Goal: Information Seeking & Learning: Find specific page/section

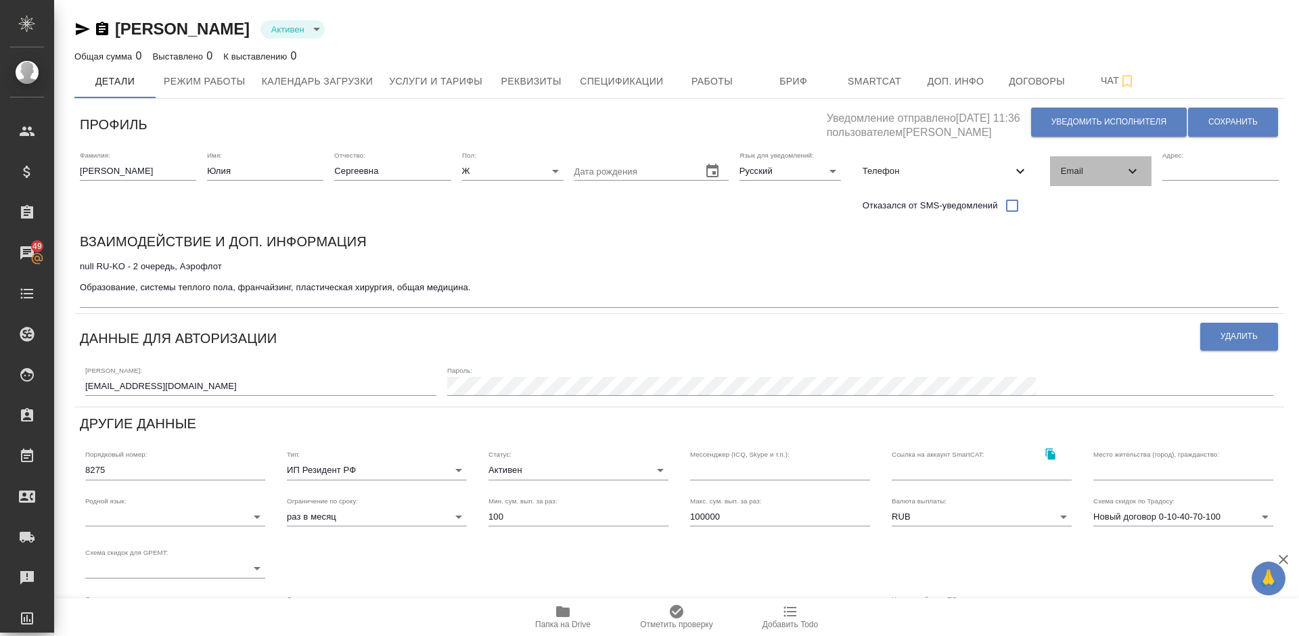
click at [1086, 173] on span "Email" at bounding box center [1093, 171] width 64 height 14
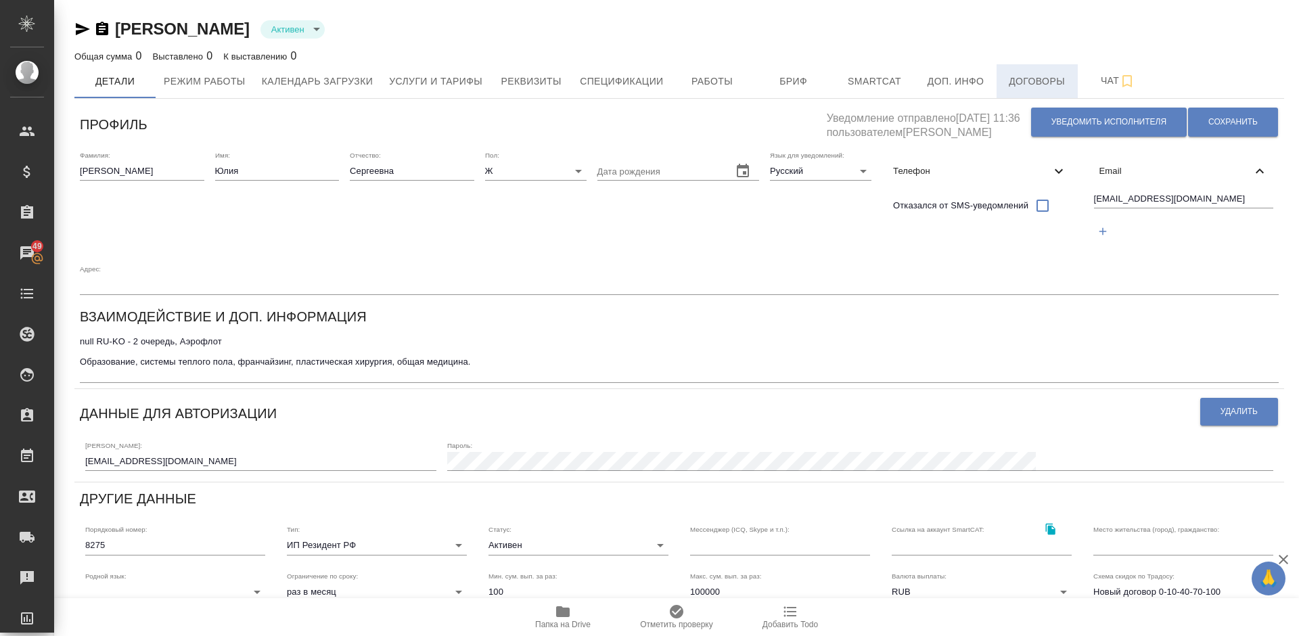
click at [1019, 85] on span "Договоры" at bounding box center [1037, 81] width 65 height 17
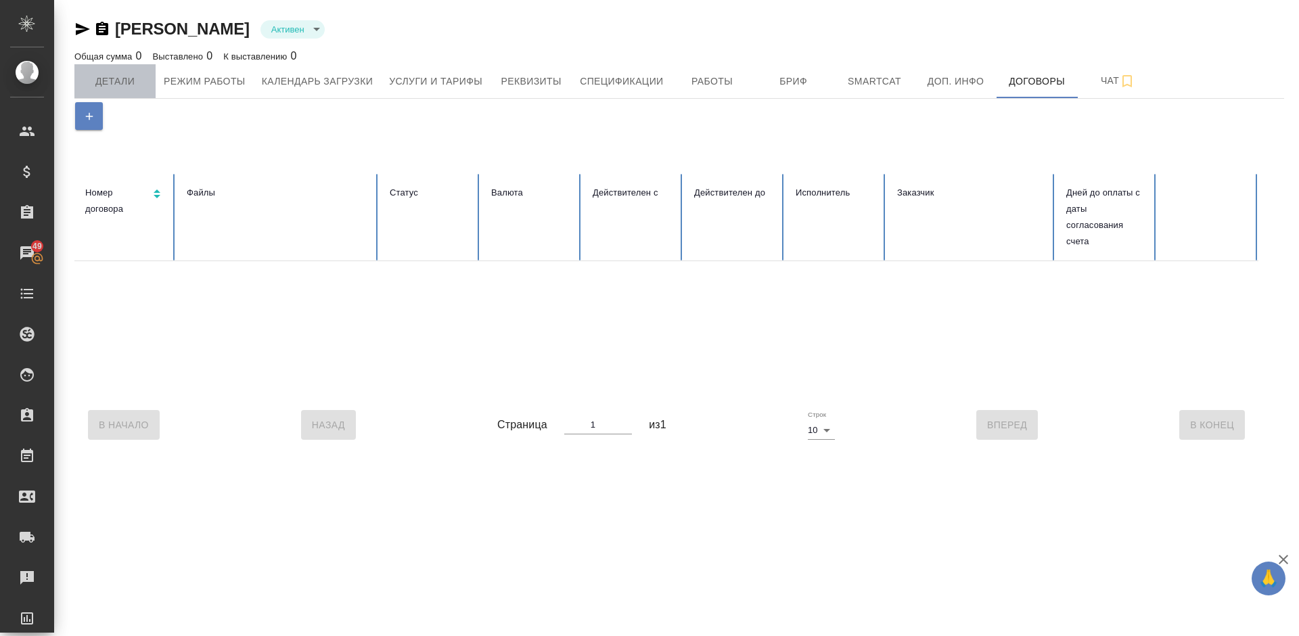
click at [129, 75] on span "Детали" at bounding box center [115, 81] width 65 height 17
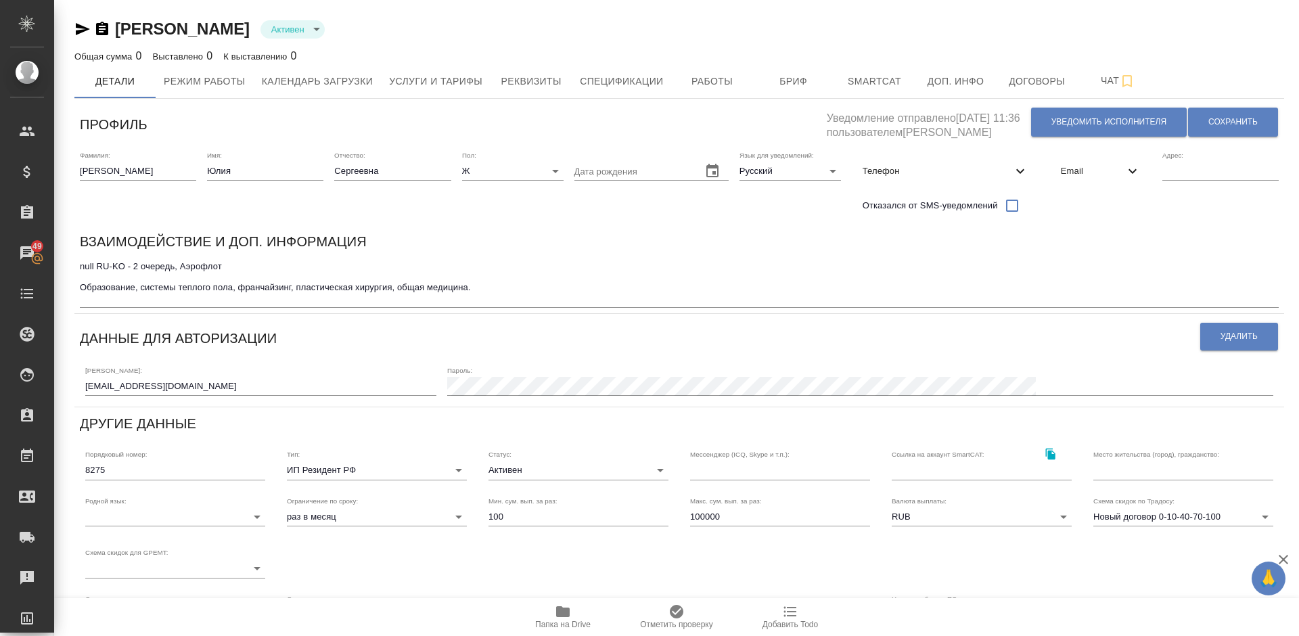
click at [1082, 164] on span "Email" at bounding box center [1093, 171] width 64 height 14
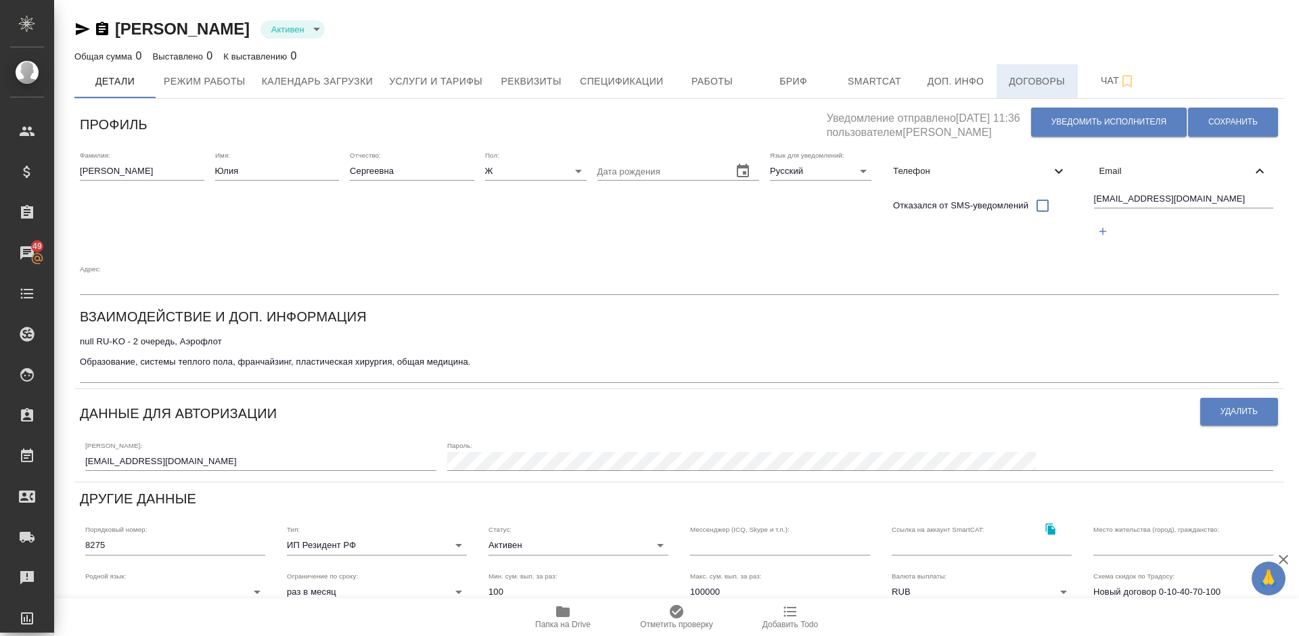
click at [1013, 89] on span "Договоры" at bounding box center [1037, 81] width 65 height 17
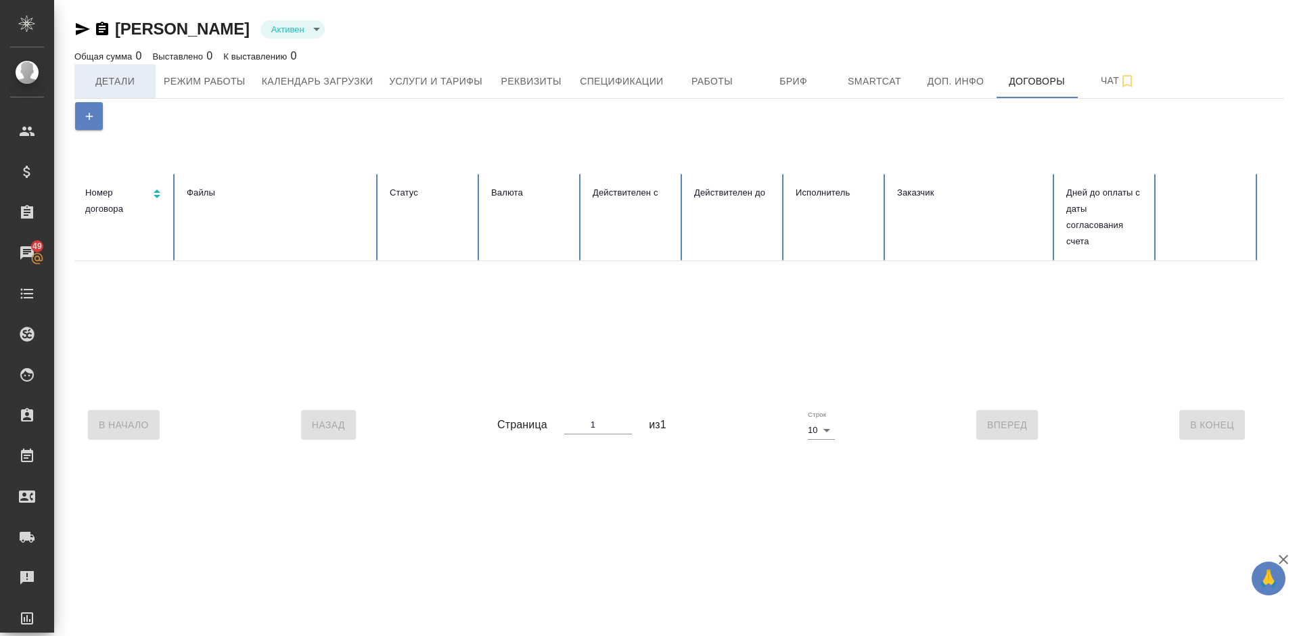
click at [124, 87] on span "Детали" at bounding box center [115, 81] width 65 height 17
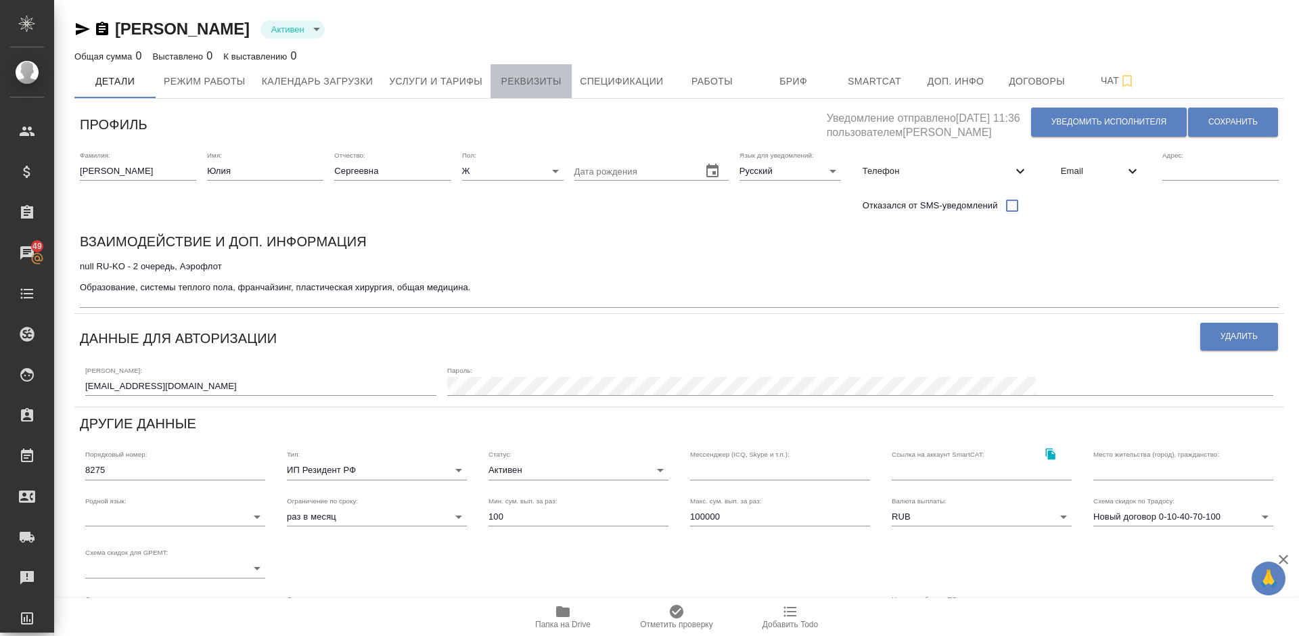
click at [534, 83] on span "Реквизиты" at bounding box center [531, 81] width 65 height 17
select select "10"
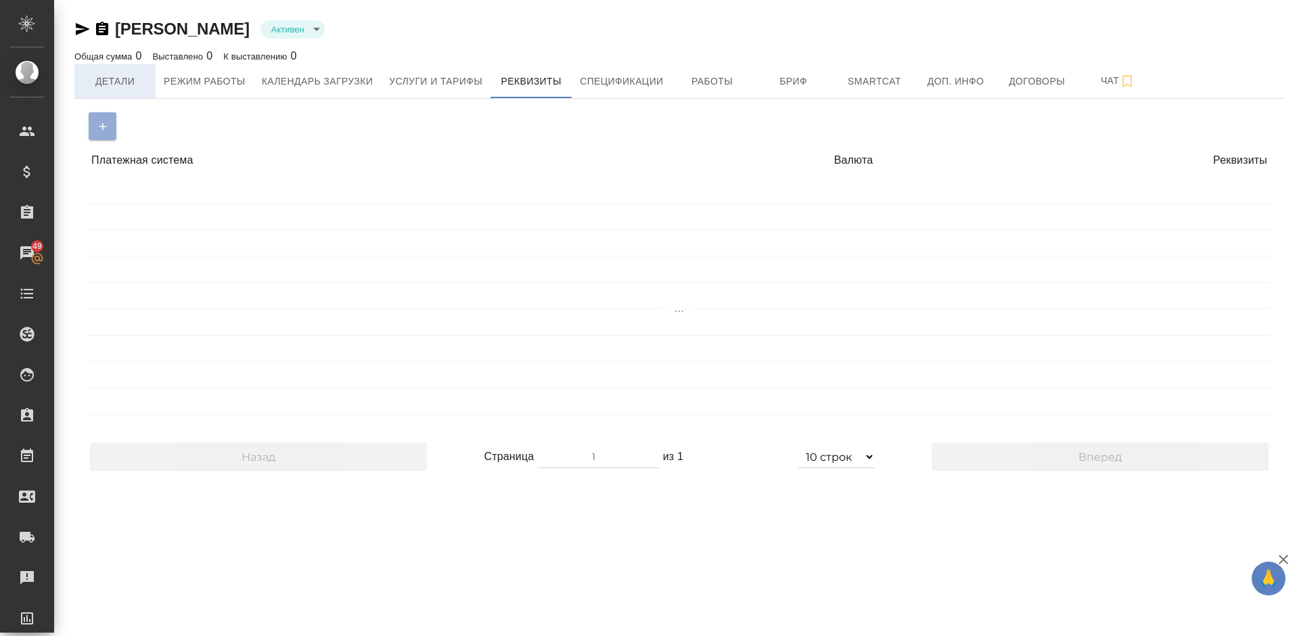
click at [135, 80] on span "Детали" at bounding box center [115, 81] width 65 height 17
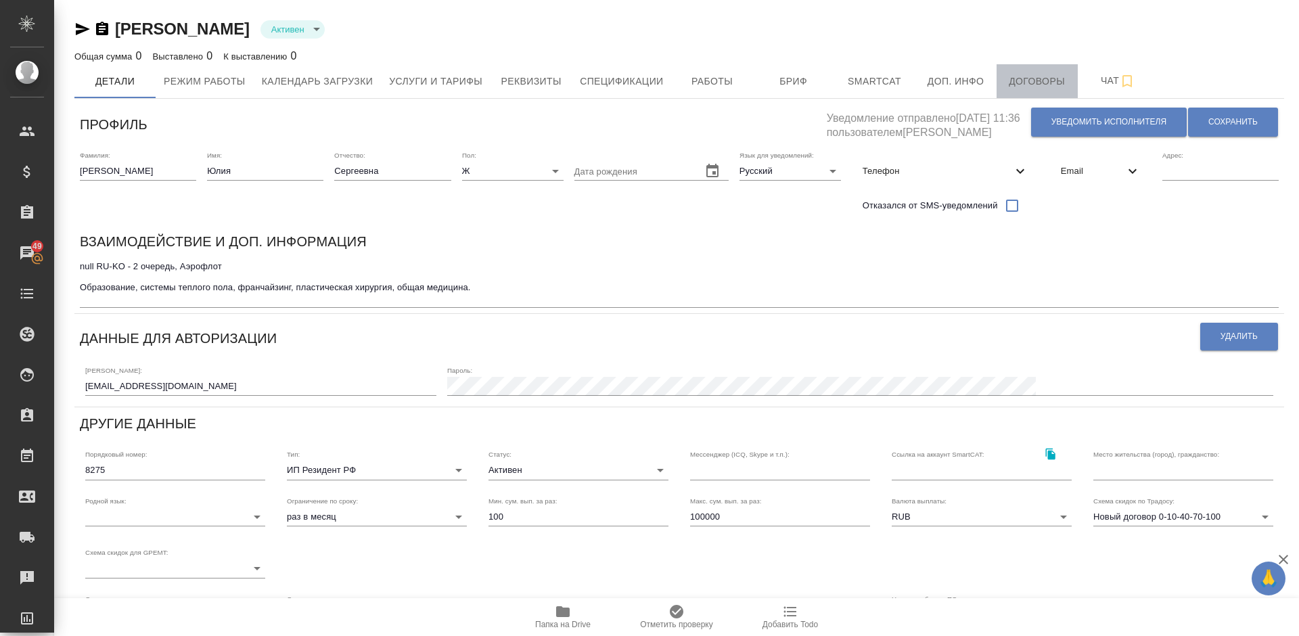
click at [1021, 85] on span "Договоры" at bounding box center [1037, 81] width 65 height 17
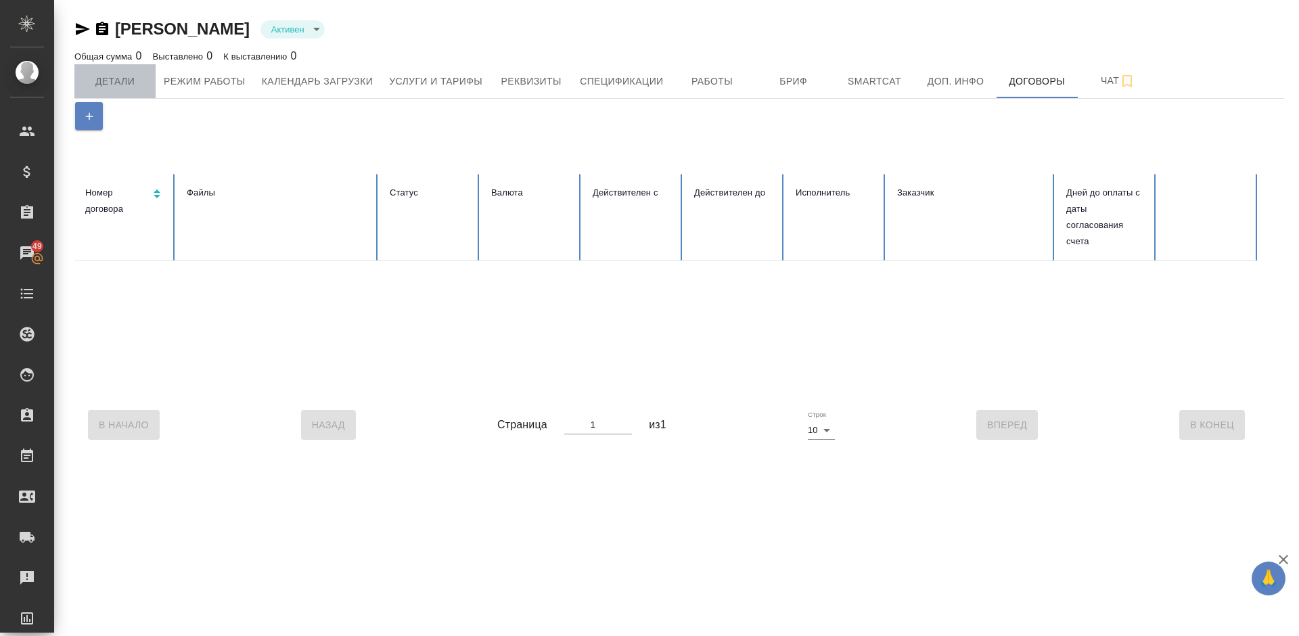
click at [135, 81] on span "Детали" at bounding box center [115, 81] width 65 height 17
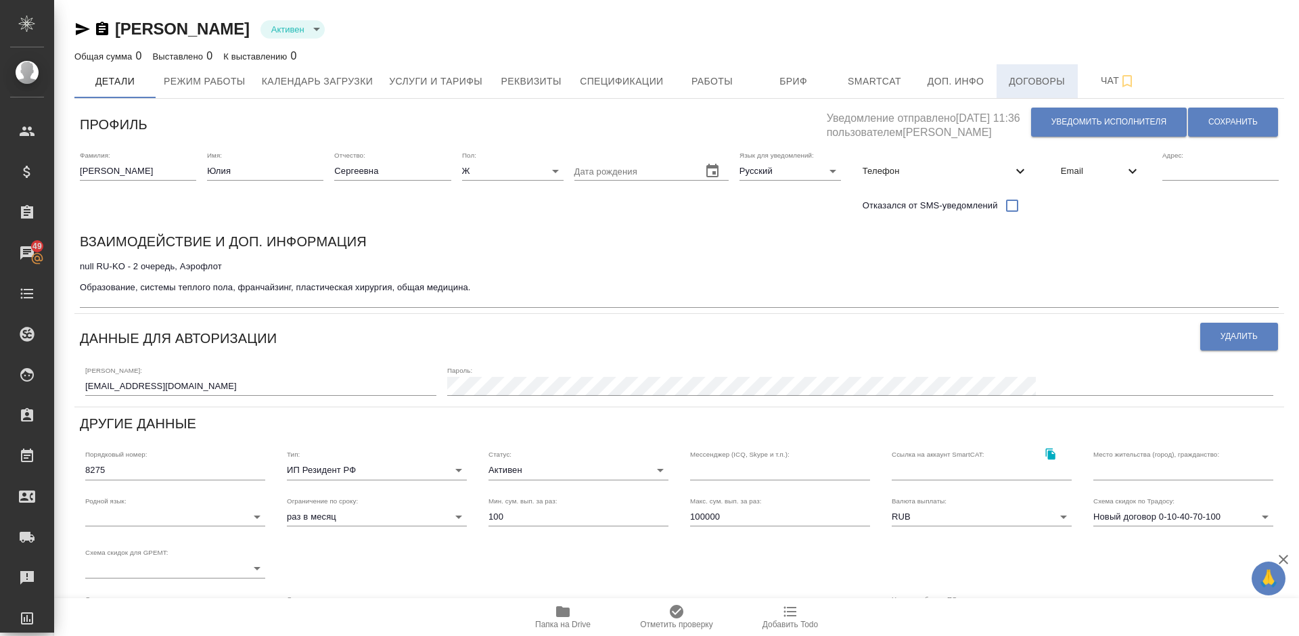
click at [1019, 80] on span "Договоры" at bounding box center [1037, 81] width 65 height 17
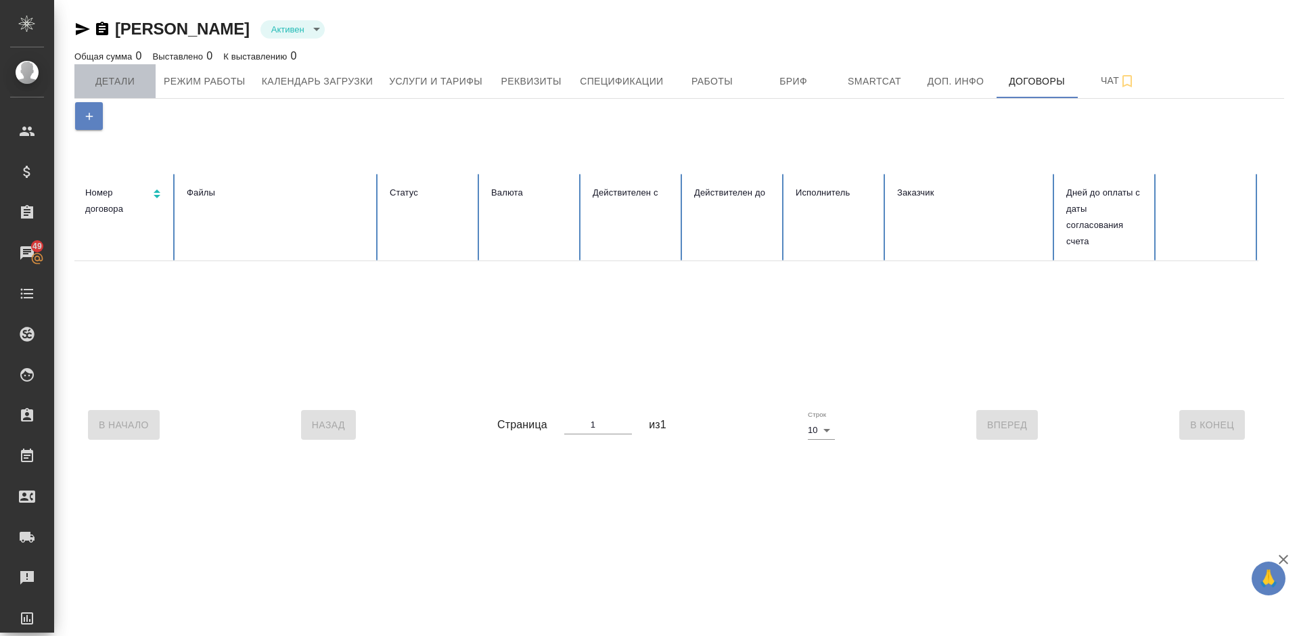
click at [116, 74] on span "Детали" at bounding box center [115, 81] width 65 height 17
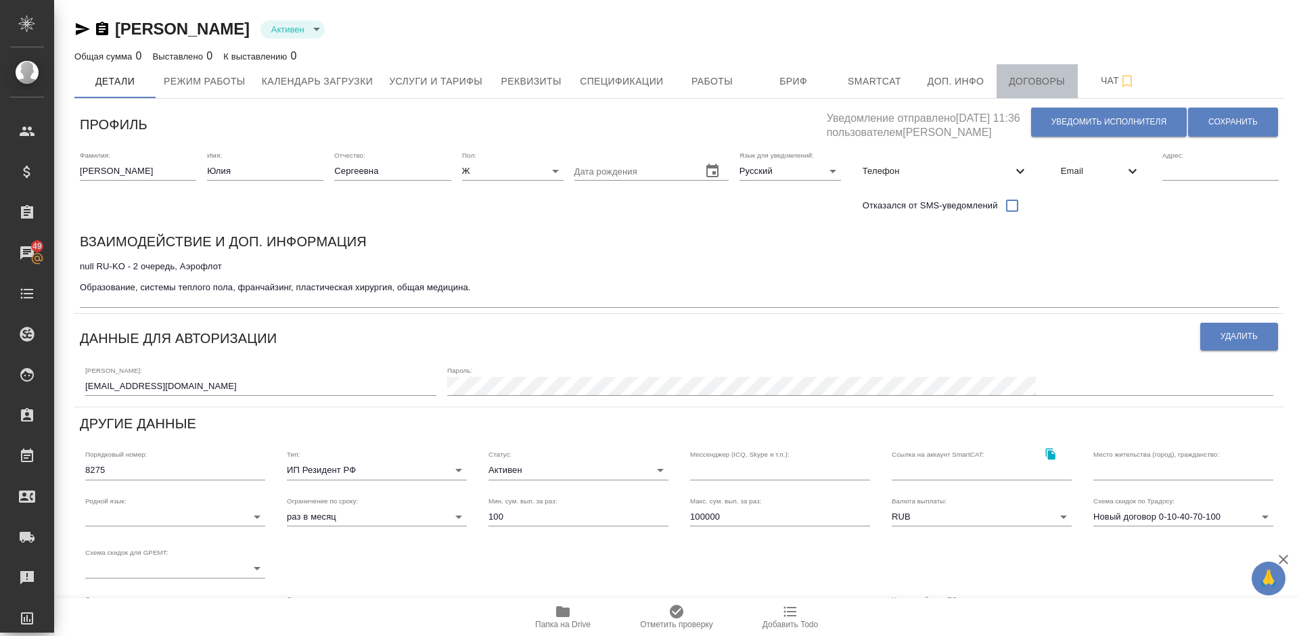
click at [1030, 91] on button "Договоры" at bounding box center [1036, 81] width 81 height 34
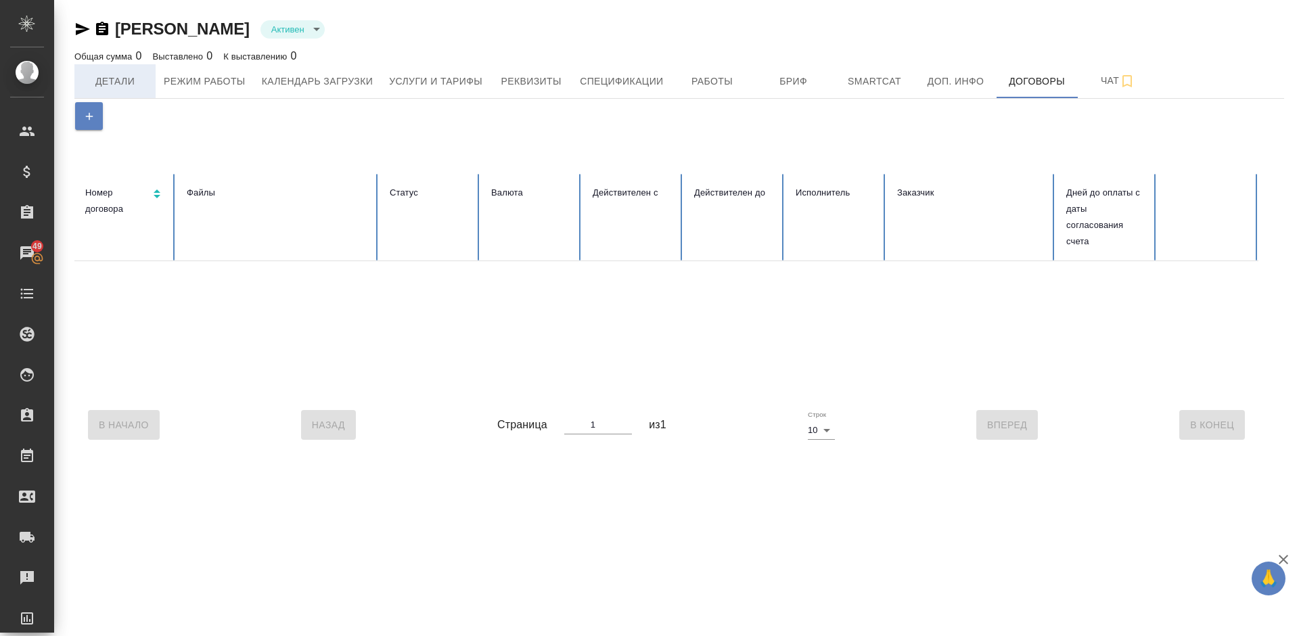
click at [113, 85] on span "Детали" at bounding box center [115, 81] width 65 height 17
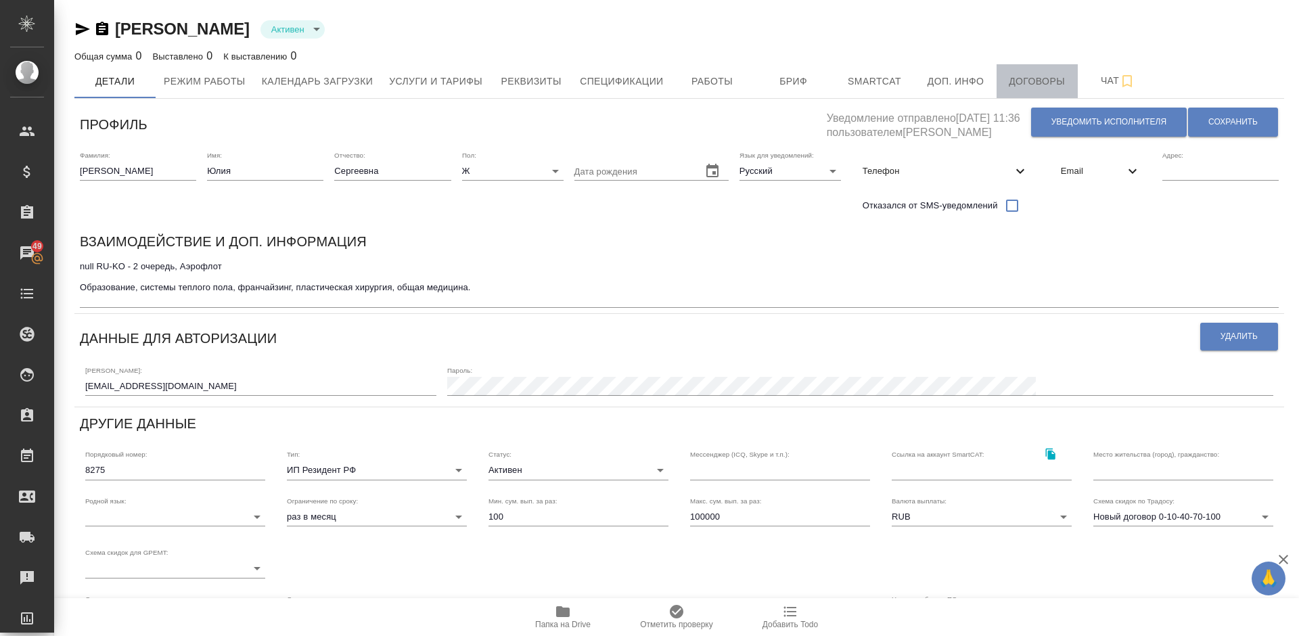
click at [1032, 74] on span "Договоры" at bounding box center [1037, 81] width 65 height 17
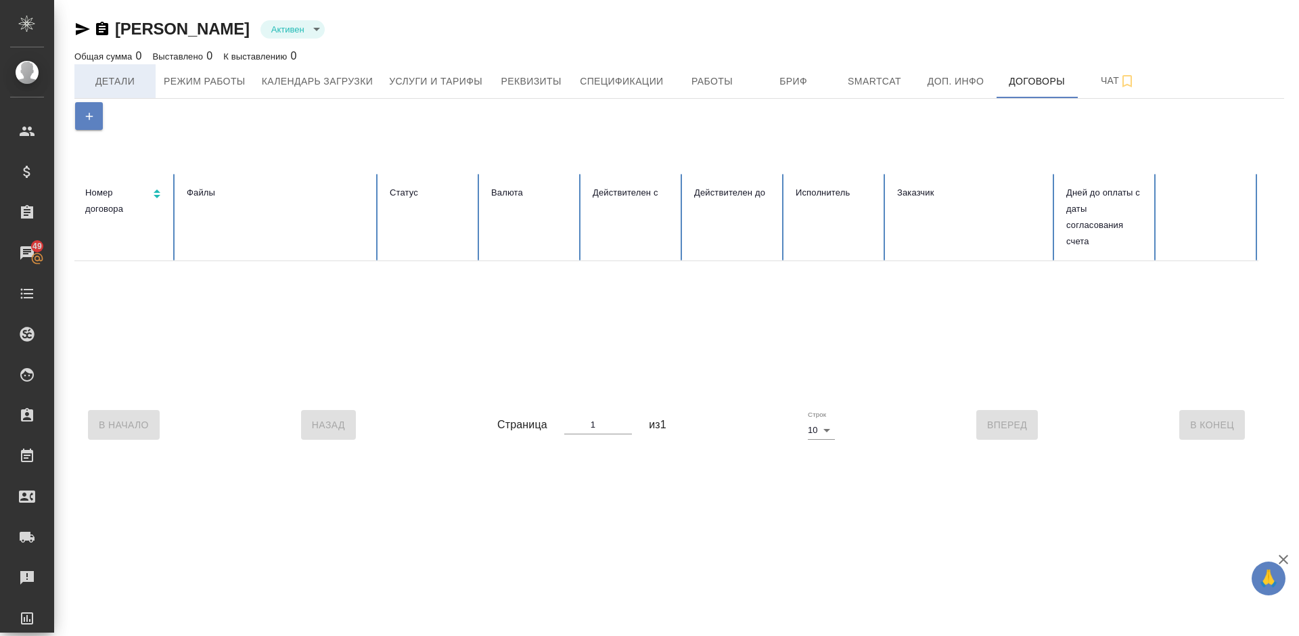
click at [120, 83] on span "Детали" at bounding box center [115, 81] width 65 height 17
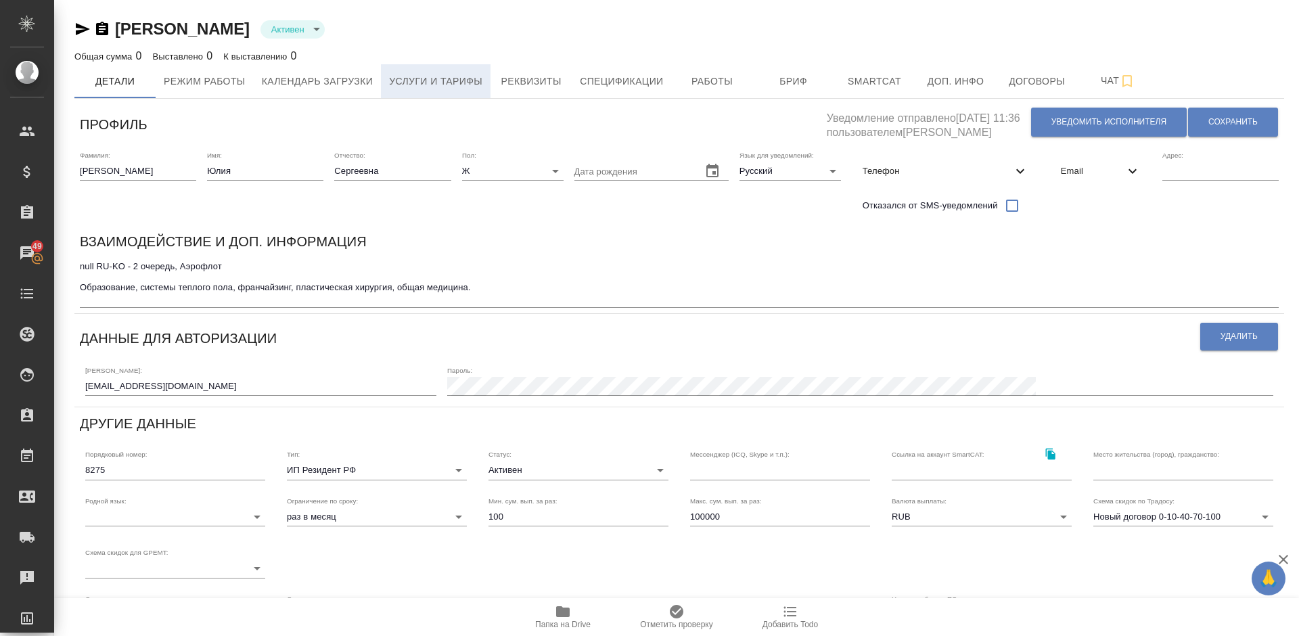
click at [444, 78] on span "Услуги и тарифы" at bounding box center [435, 81] width 93 height 17
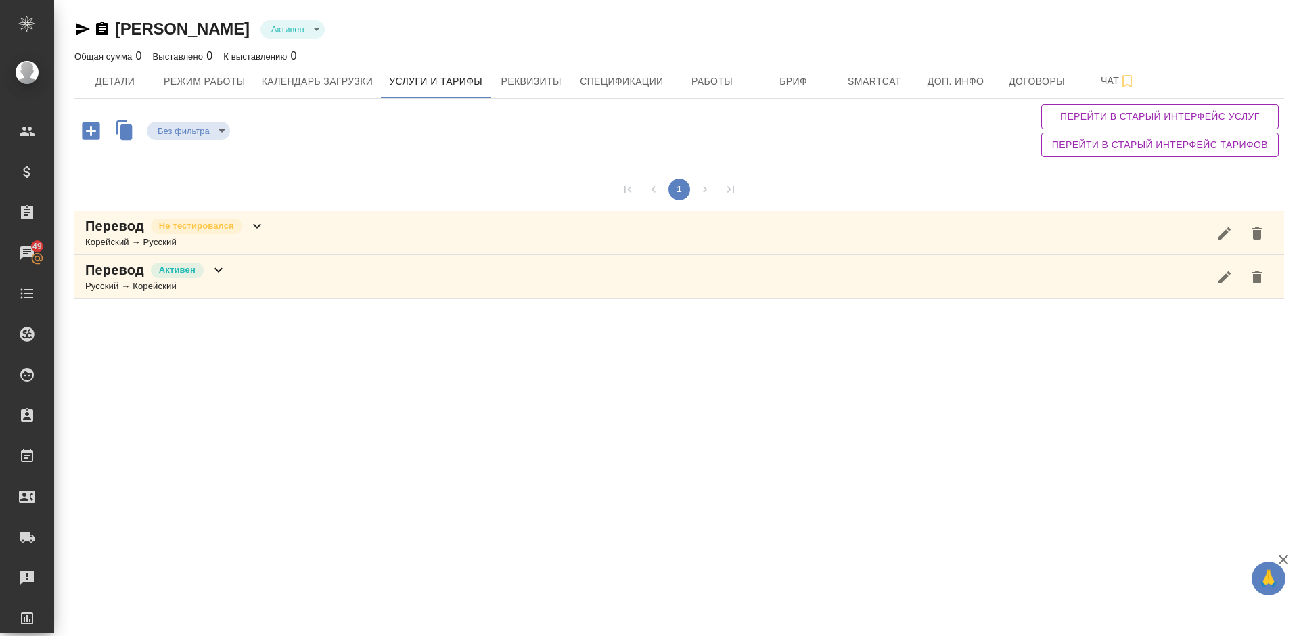
click at [258, 266] on div "Перевод Активен Русский → Корейский" at bounding box center [678, 277] width 1209 height 44
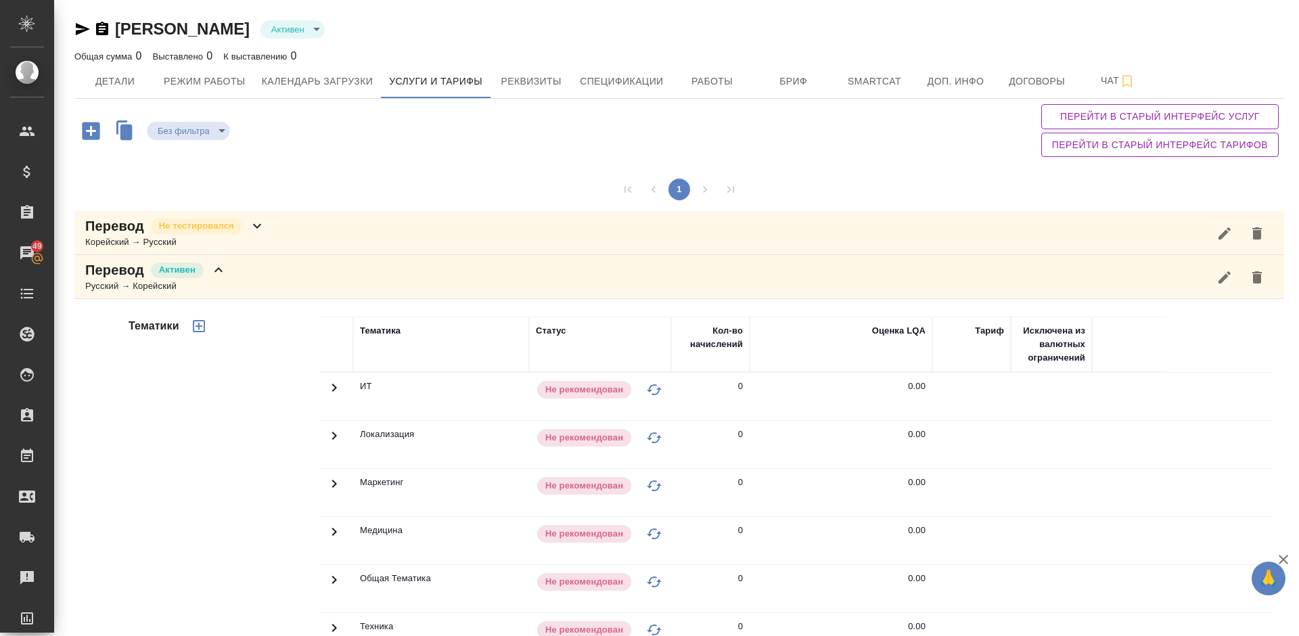
click at [971, 143] on div "Без фильтра no filters Перейти в старый интерфейс услуг Перейти в старый интерф…" at bounding box center [678, 131] width 1209 height 64
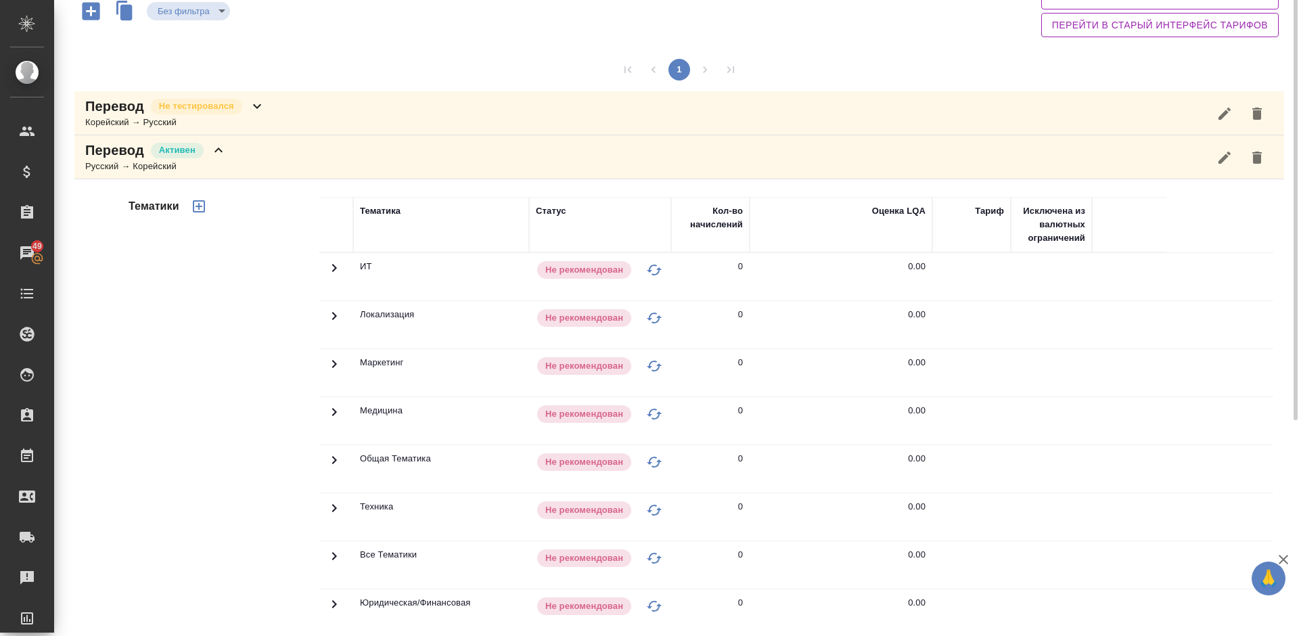
scroll to position [39, 0]
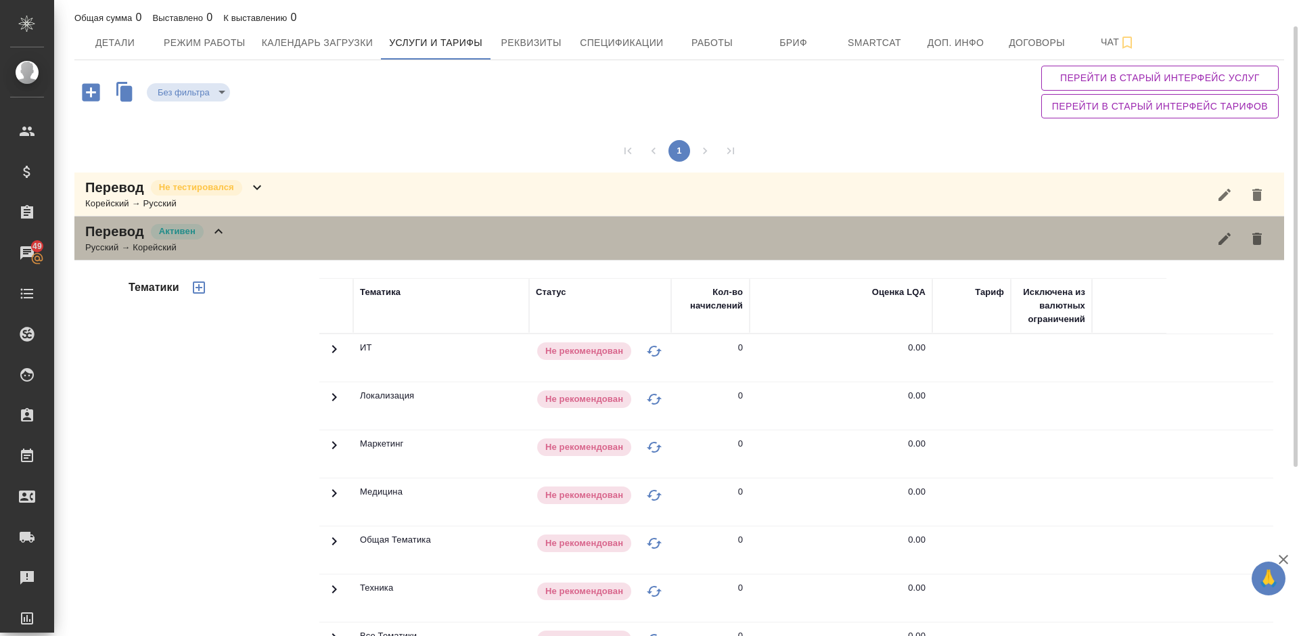
click at [270, 243] on div "Перевод Активен Русский → Корейский" at bounding box center [678, 238] width 1209 height 44
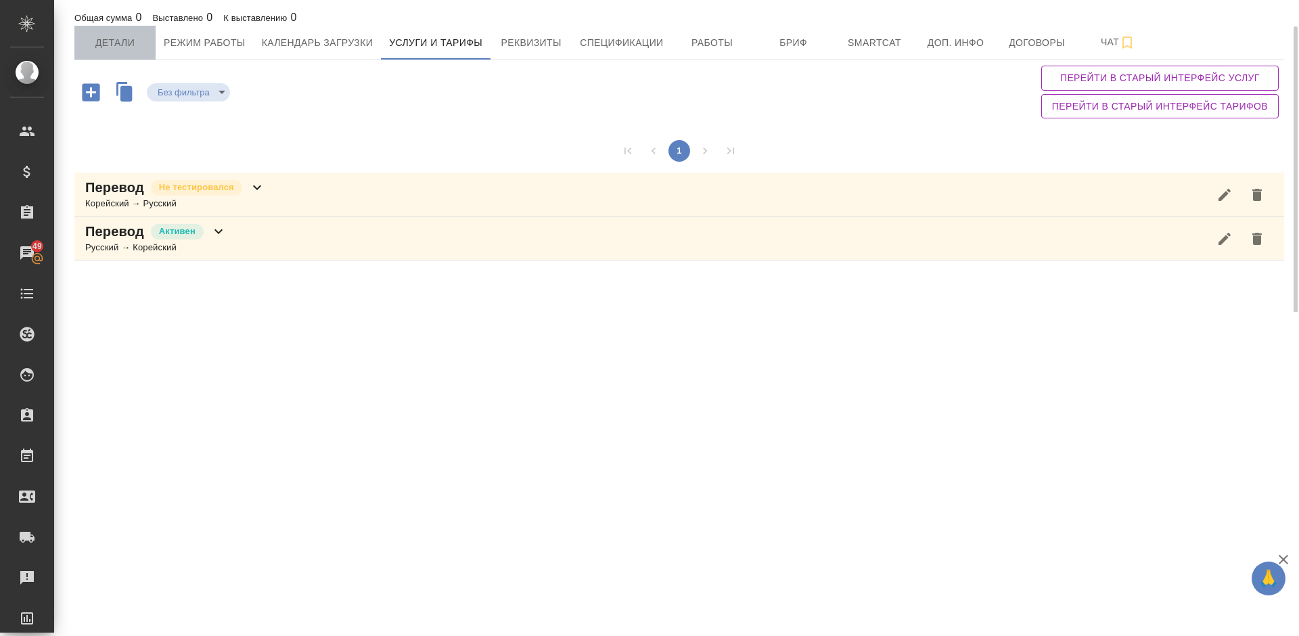
click at [116, 42] on span "Детали" at bounding box center [115, 42] width 65 height 17
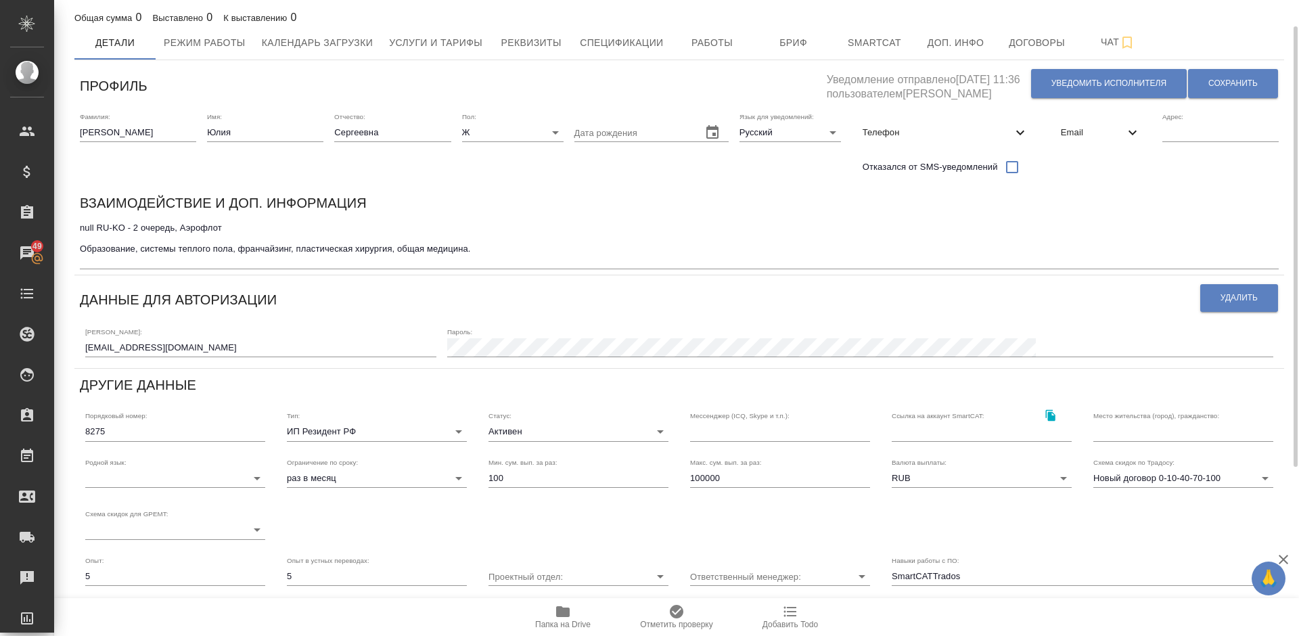
click at [1107, 436] on input "text" at bounding box center [1183, 431] width 180 height 19
type input "П"
type input "SmartCATTrados"
type input "Пу"
type input "SmartCATTrados"
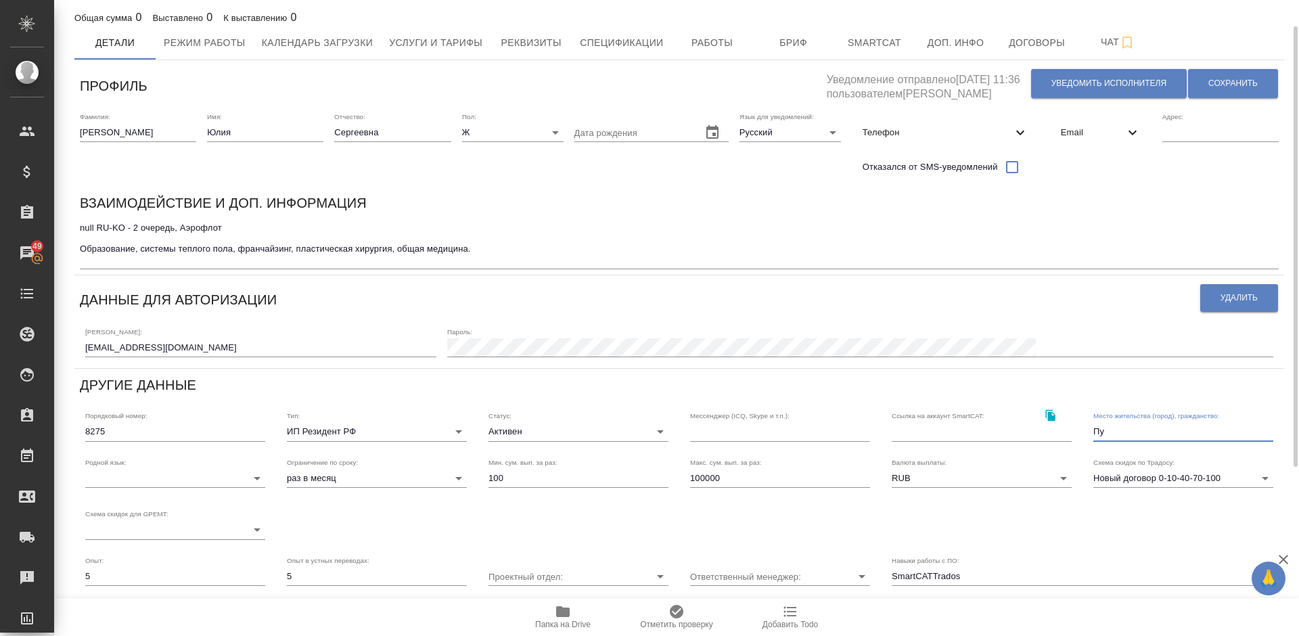
type input "Пус"
type input "SmartCATTrados"
type input "Пуса"
type input "SmartCATTrados"
type input "Пусан"
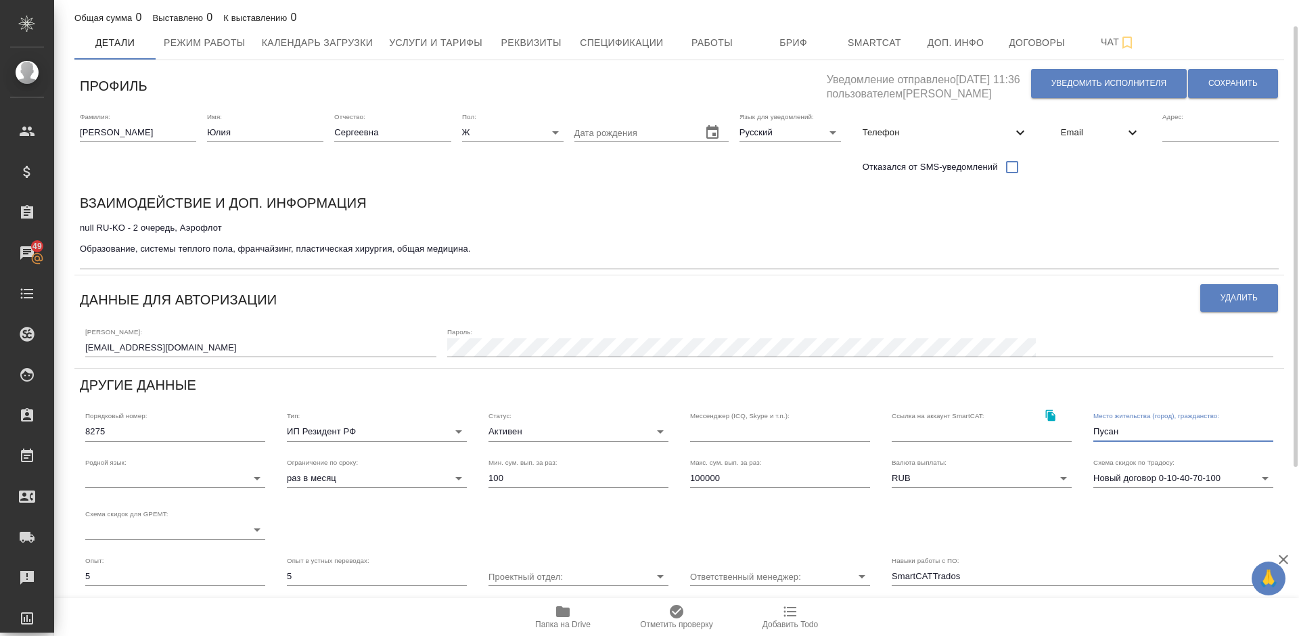
type input "SmartCATTrados"
type input "Пусан,"
type input "SmartCATTrados"
type input "Пусан,"
type input "SmartCATTrados"
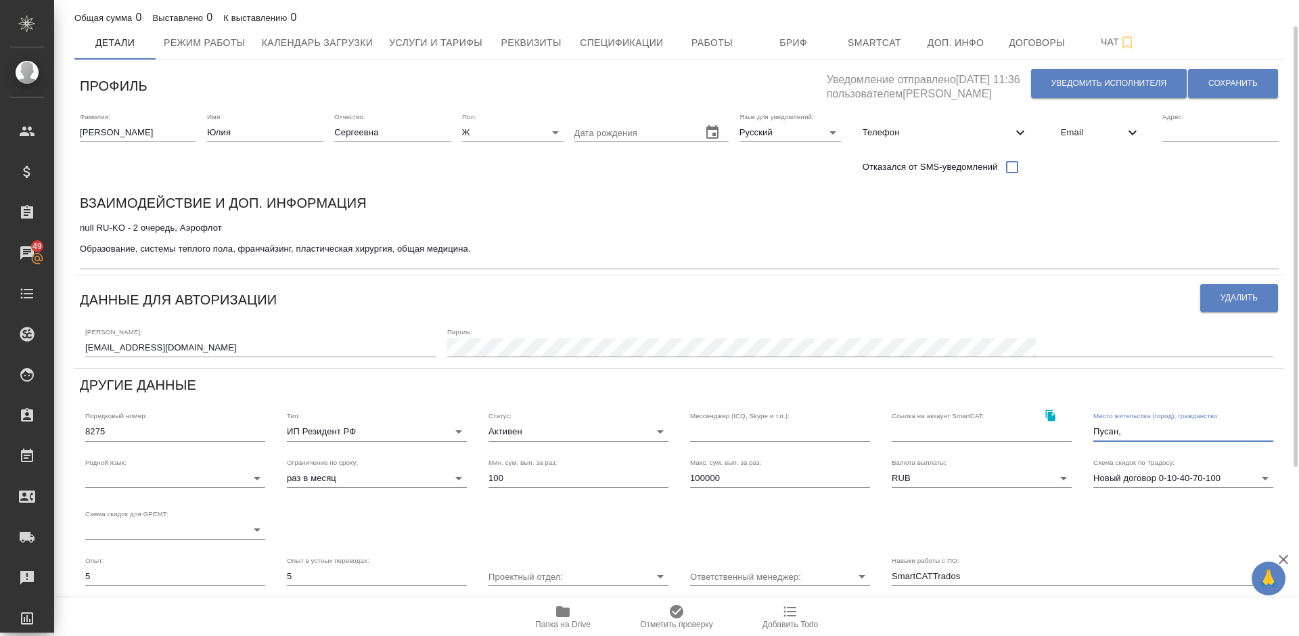
type input "Пусан, Р"
type input "SmartCATTrados"
type input "Пусан, РФ"
type input "SmartCATTrados"
type input "Пусан, РФ"
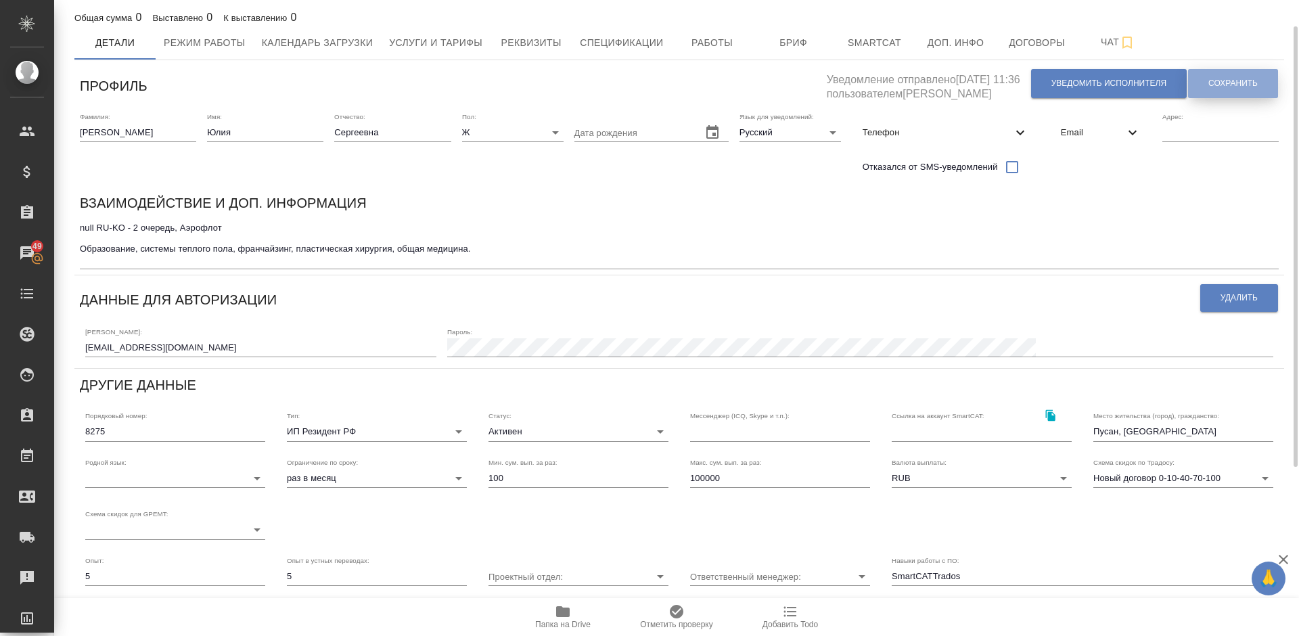
click at [1228, 86] on span "Сохранить" at bounding box center [1232, 83] width 49 height 11
type input "SmartCATTrados"
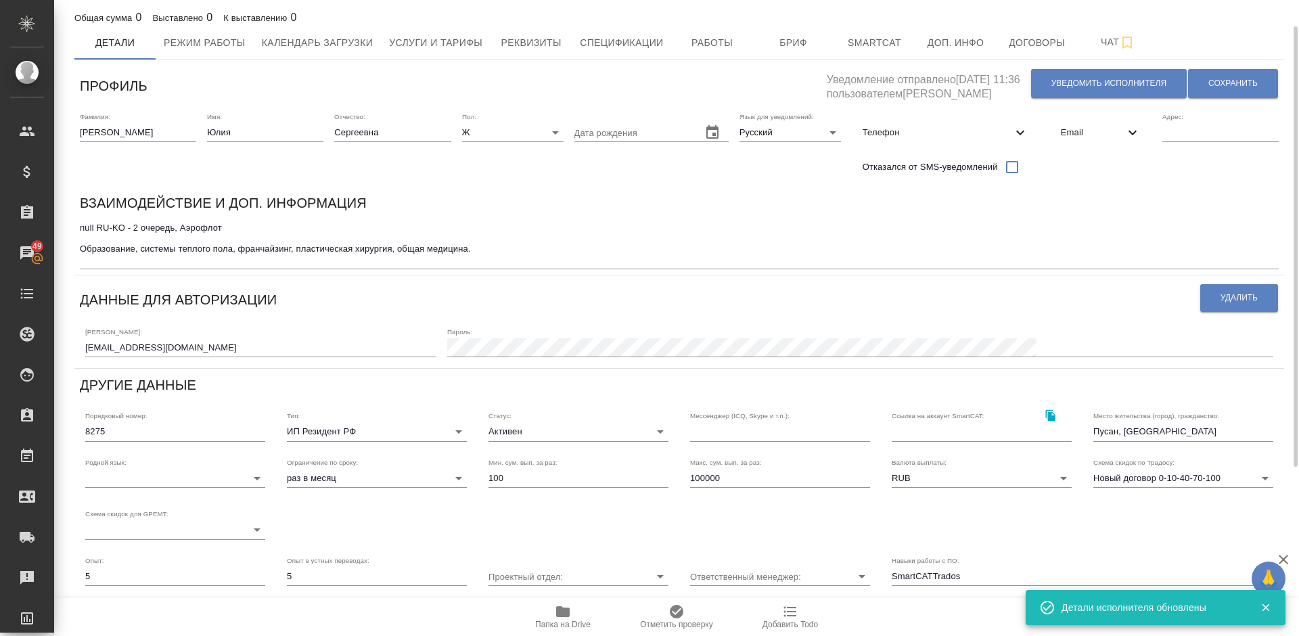
click at [1176, 132] on input "text" at bounding box center [1220, 132] width 116 height 19
type input "П"
type input "SmartCATTrados"
type input "Пу"
type input "SmartCATTrados"
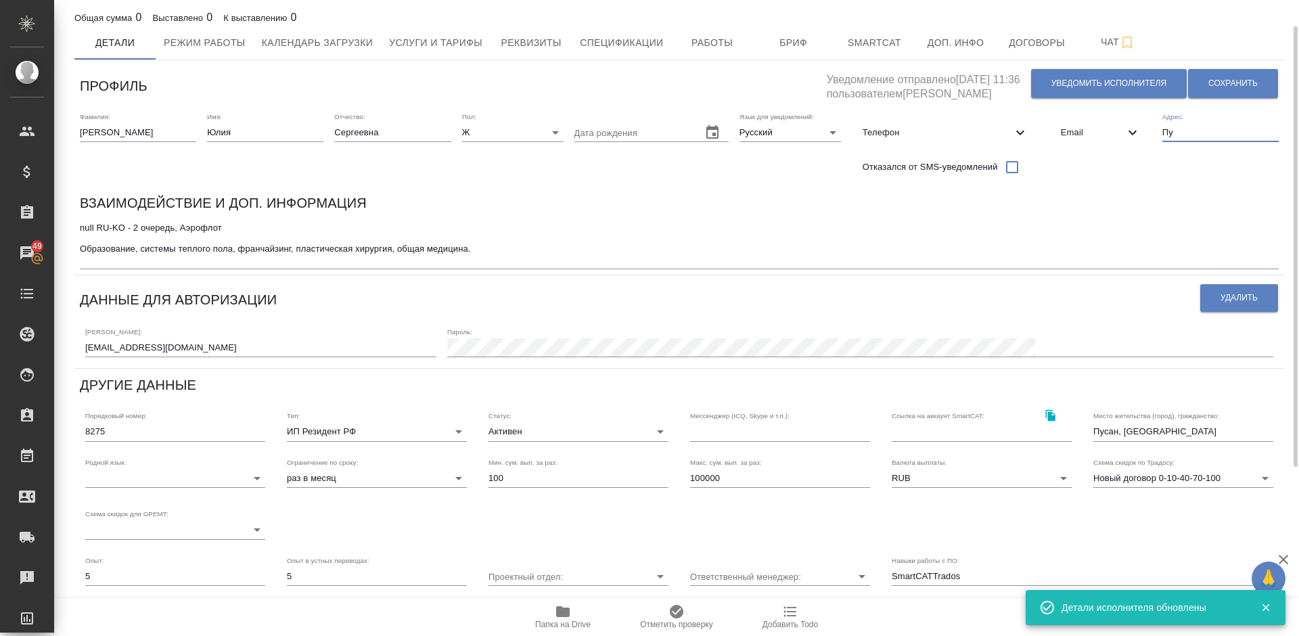
type input "Пус"
type input "SmartCATTrados"
type input "Пуса"
type input "SmartCATTrados"
type input "Пусан"
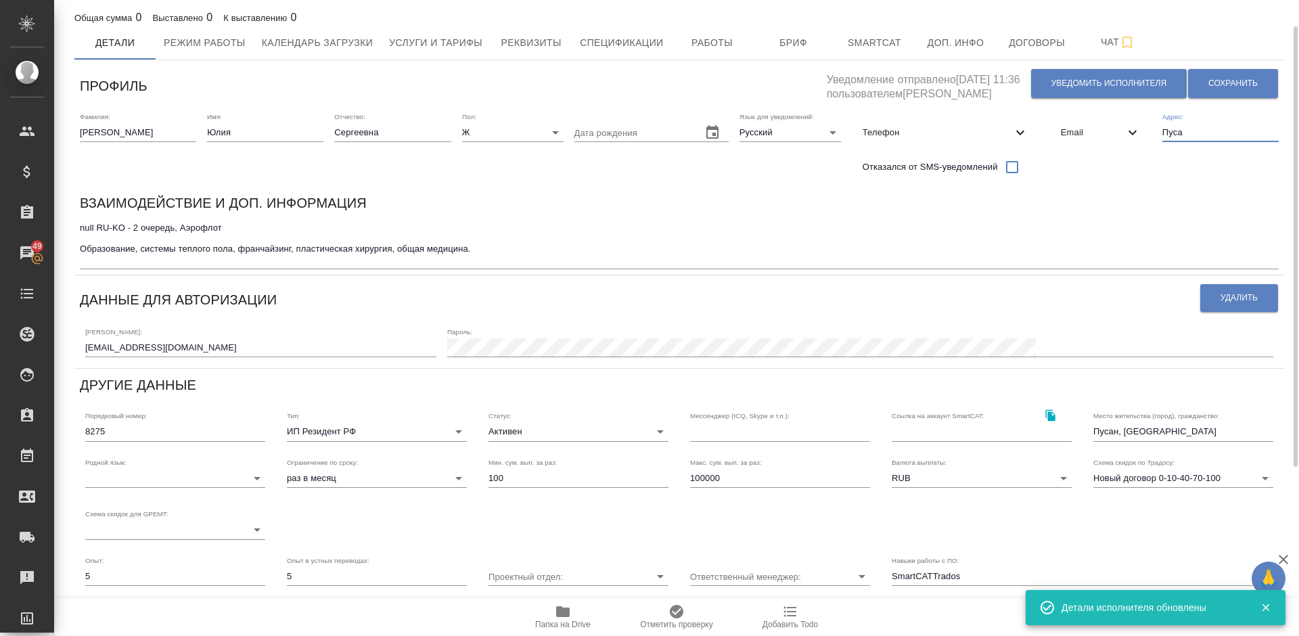
type input "SmartCATTrados"
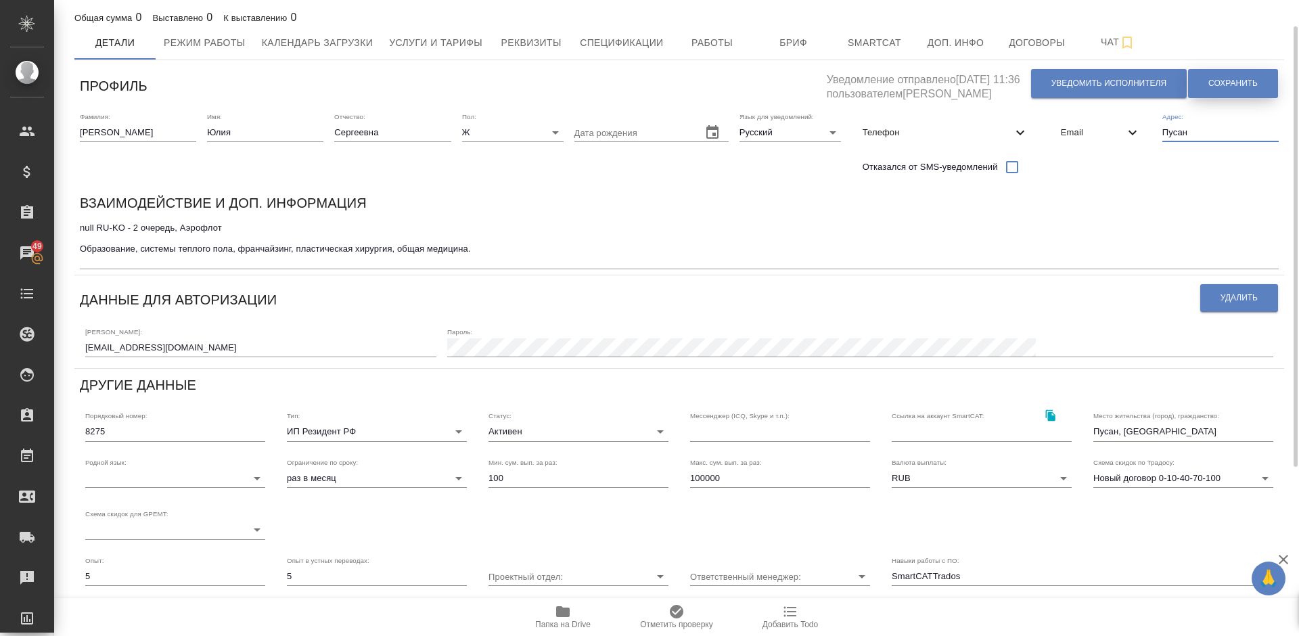
type input "Пусан"
click at [1225, 85] on span "Сохранить" at bounding box center [1232, 83] width 49 height 11
type input "SmartCATTrados"
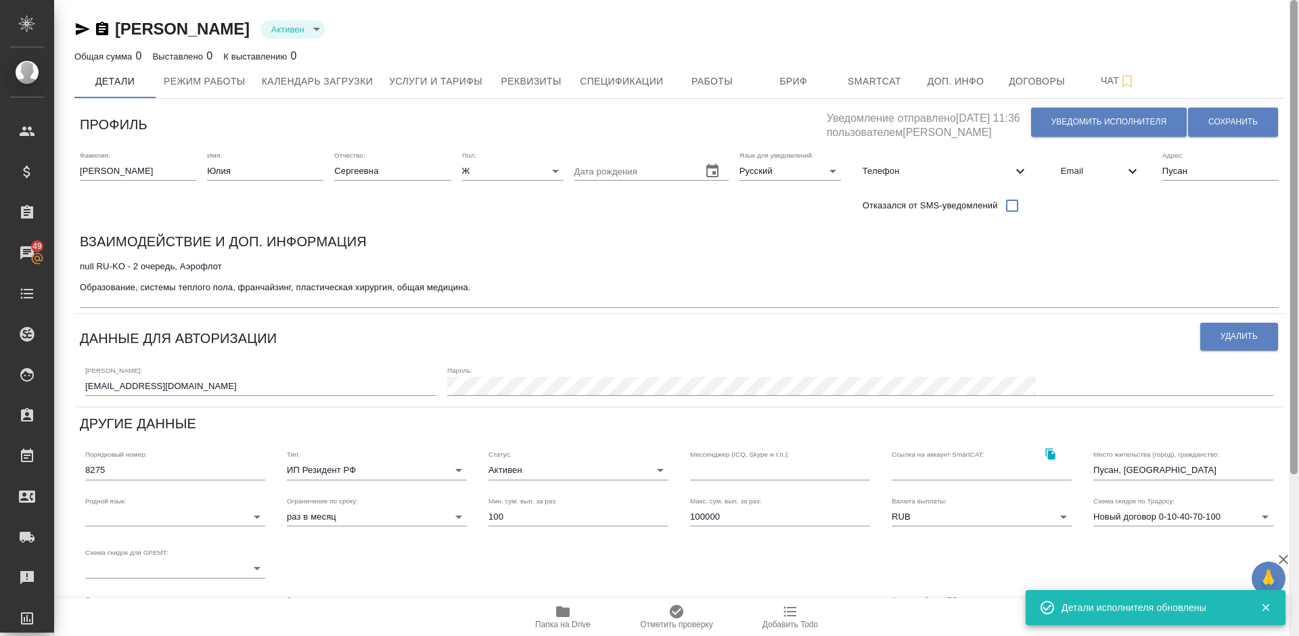
drag, startPoint x: 1294, startPoint y: 187, endPoint x: 1298, endPoint y: 106, distance: 81.9
click at [1298, 106] on div at bounding box center [1294, 318] width 10 height 636
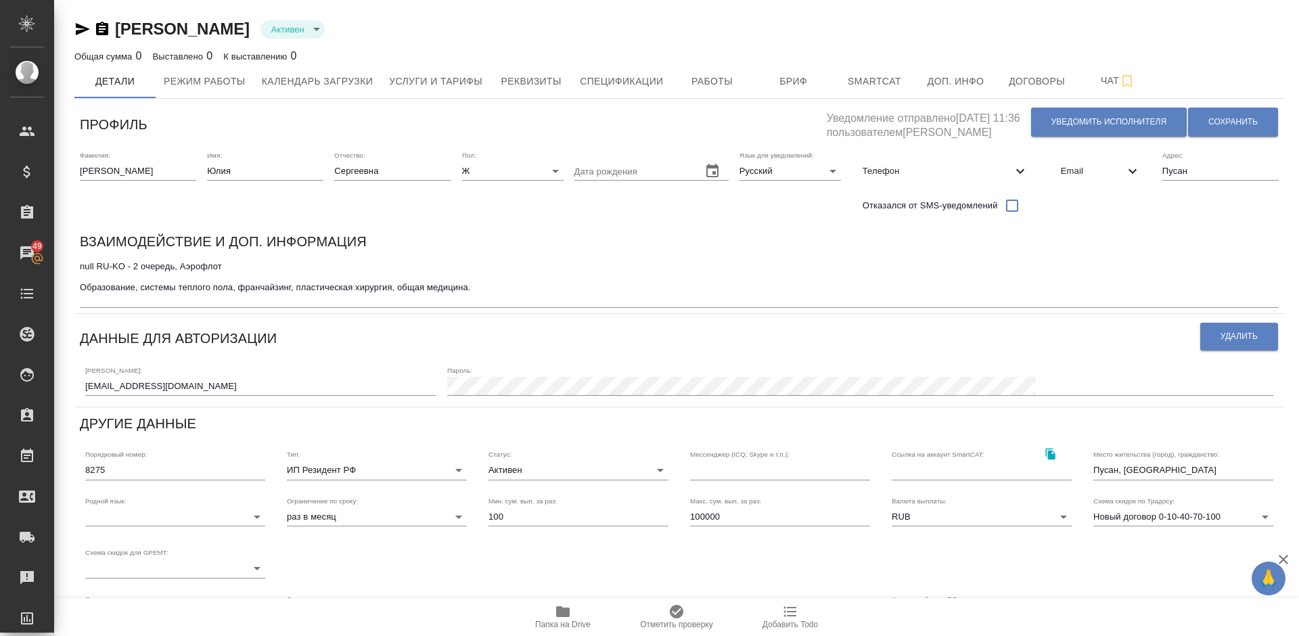
click at [561, 612] on icon "button" at bounding box center [563, 611] width 14 height 11
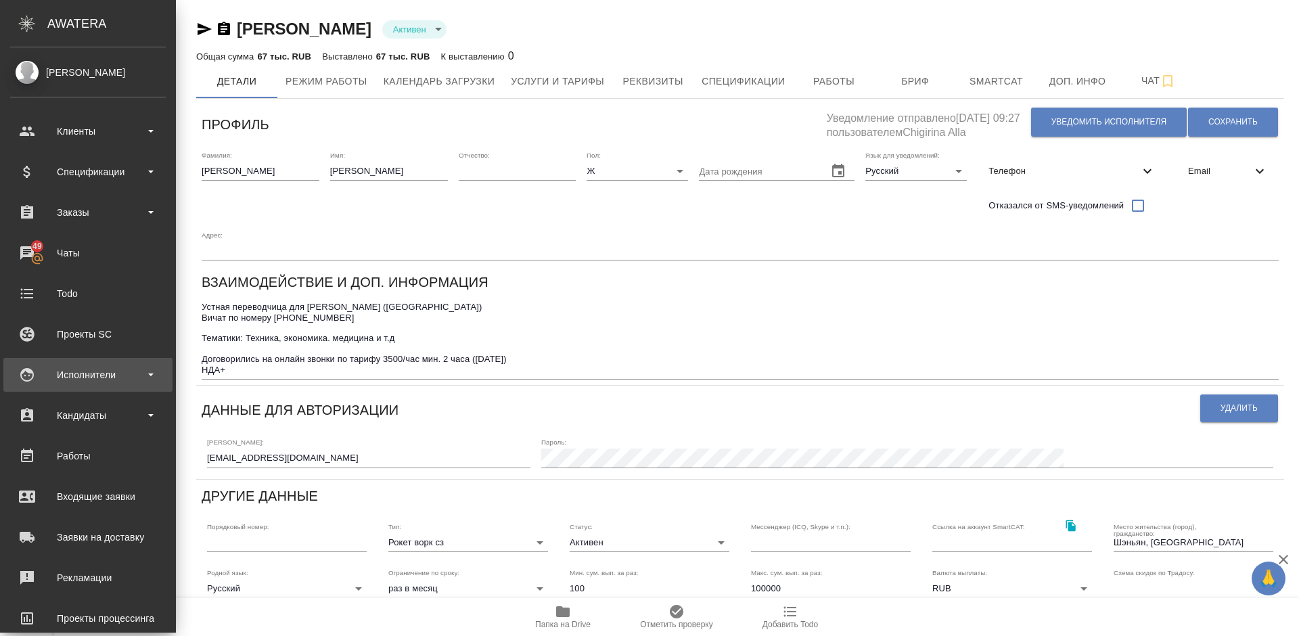
click at [118, 376] on div "Исполнители" at bounding box center [88, 375] width 156 height 20
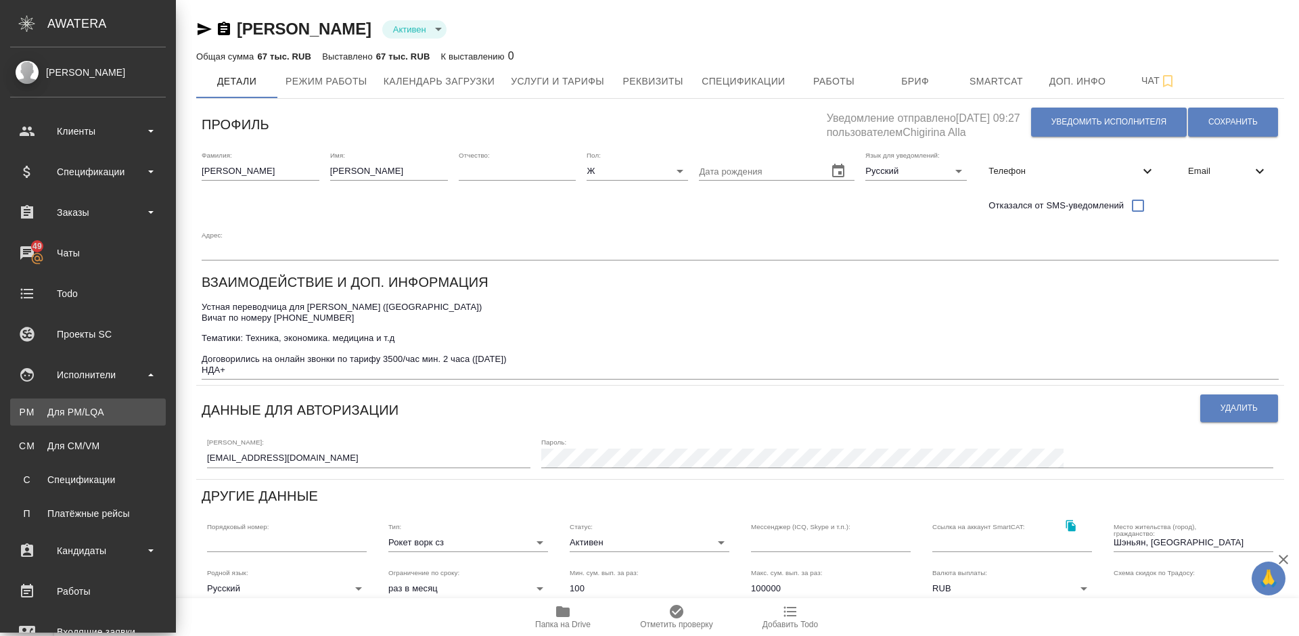
click at [133, 410] on div "Для PM/LQA" at bounding box center [88, 412] width 142 height 14
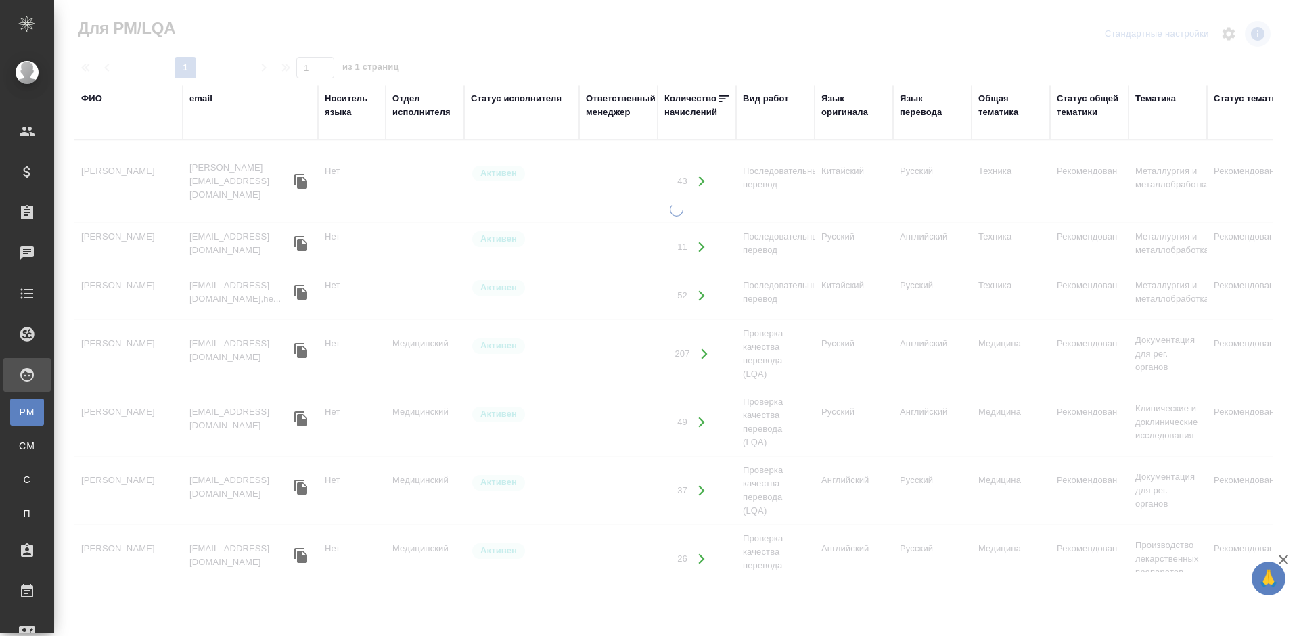
click at [99, 97] on div "ФИО" at bounding box center [91, 99] width 21 height 14
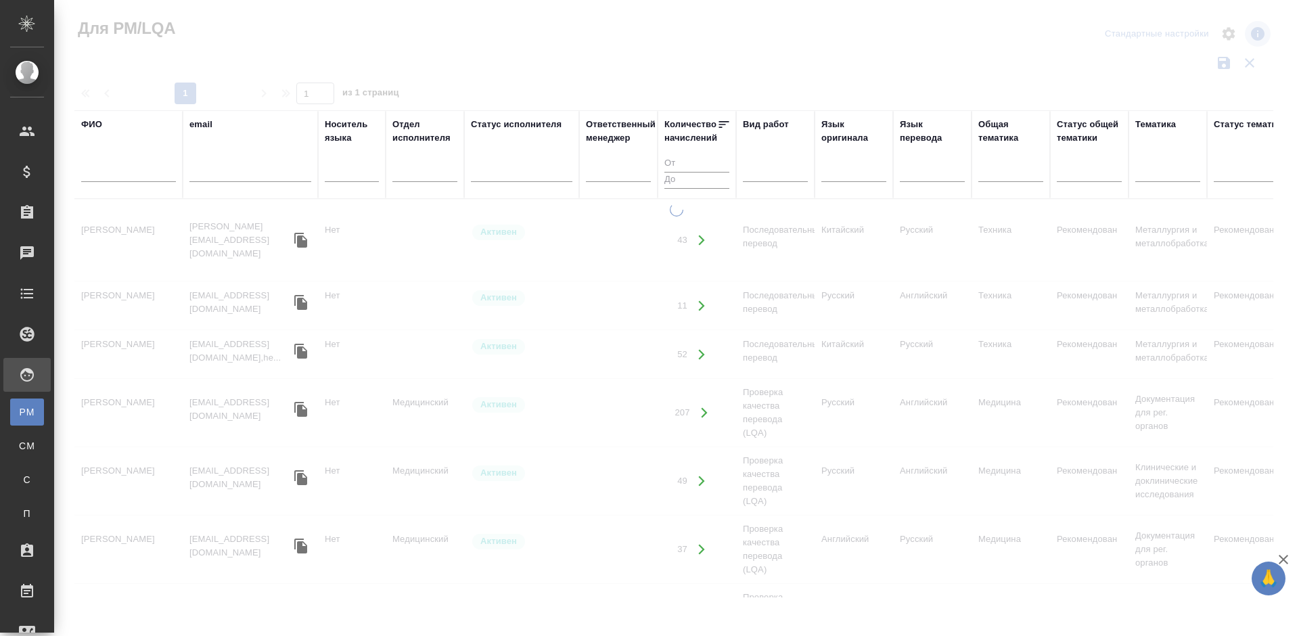
click at [143, 173] on input "text" at bounding box center [128, 173] width 95 height 17
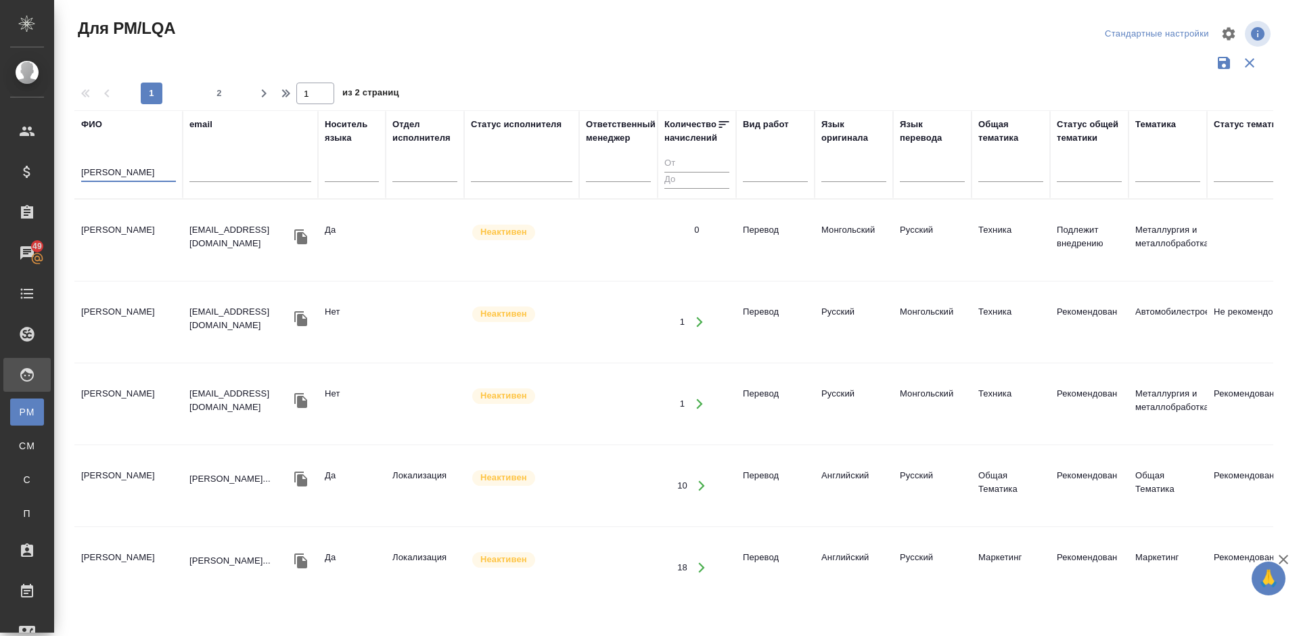
type input "климова"
click at [146, 233] on td "Климова Ангелина" at bounding box center [128, 239] width 108 height 47
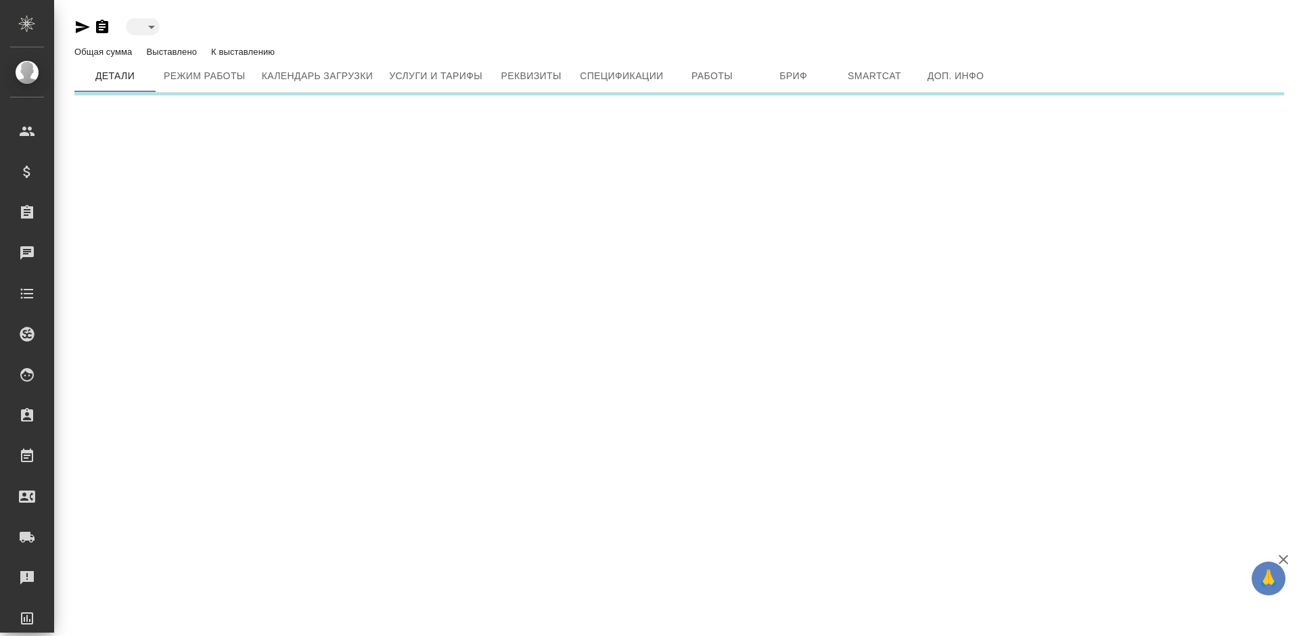
type input "inactive"
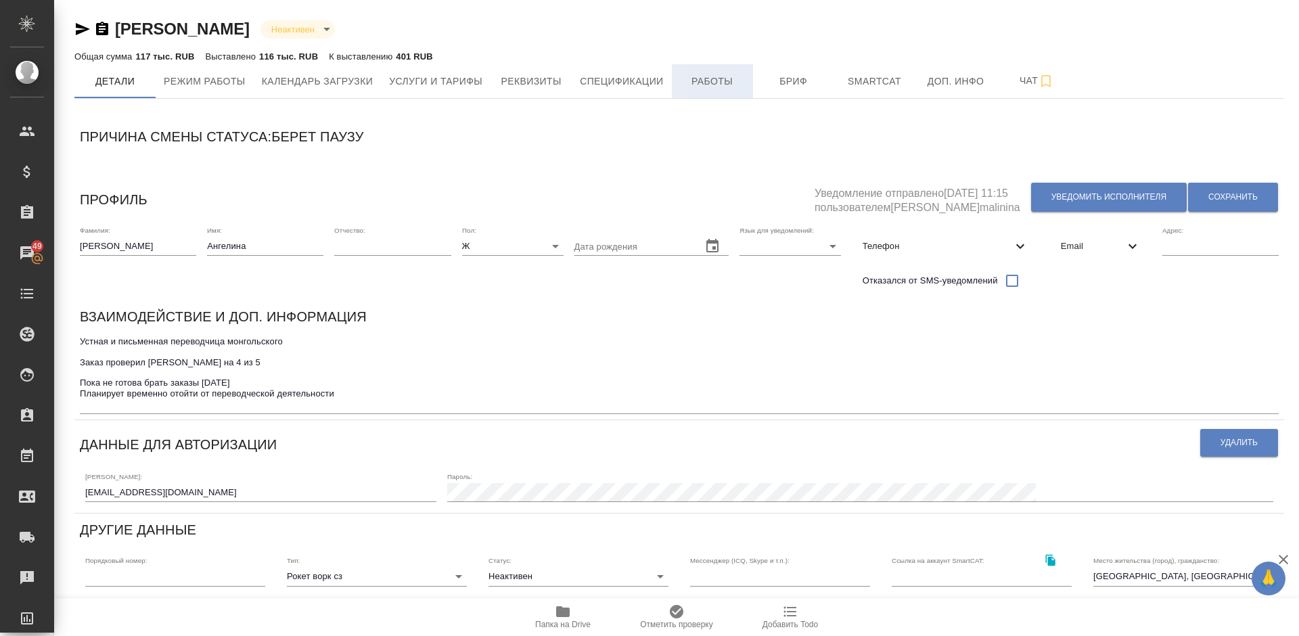
click at [717, 76] on span "Работы" at bounding box center [712, 81] width 65 height 17
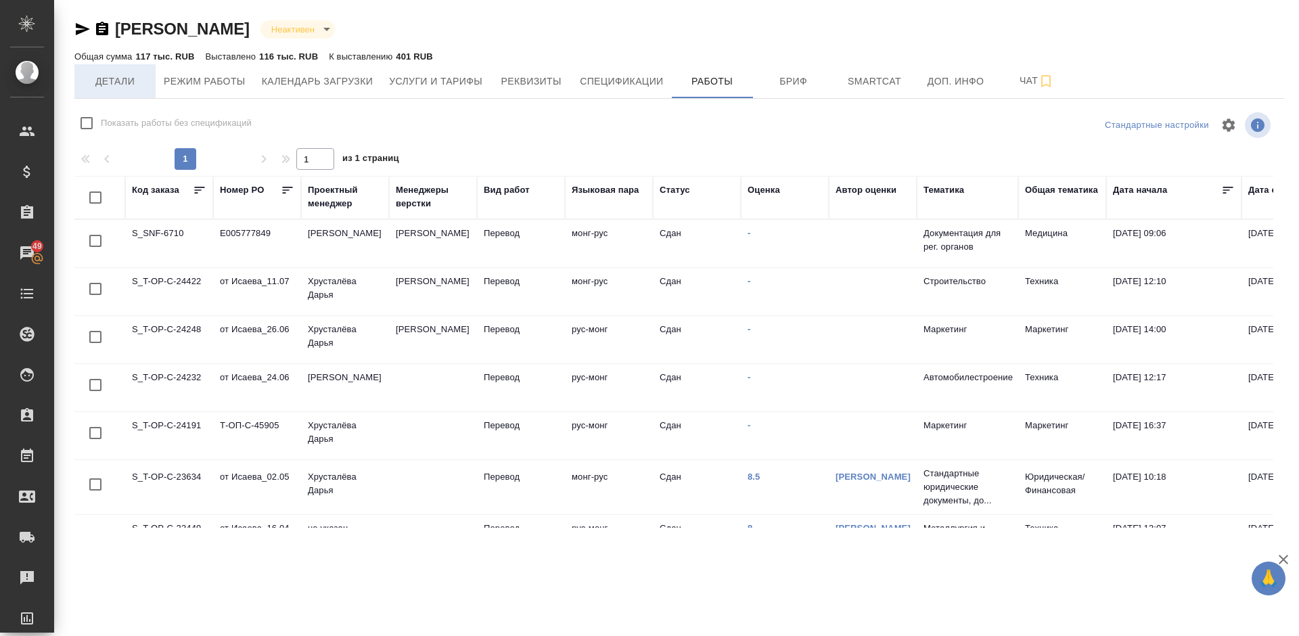
click at [123, 80] on span "Детали" at bounding box center [115, 81] width 65 height 17
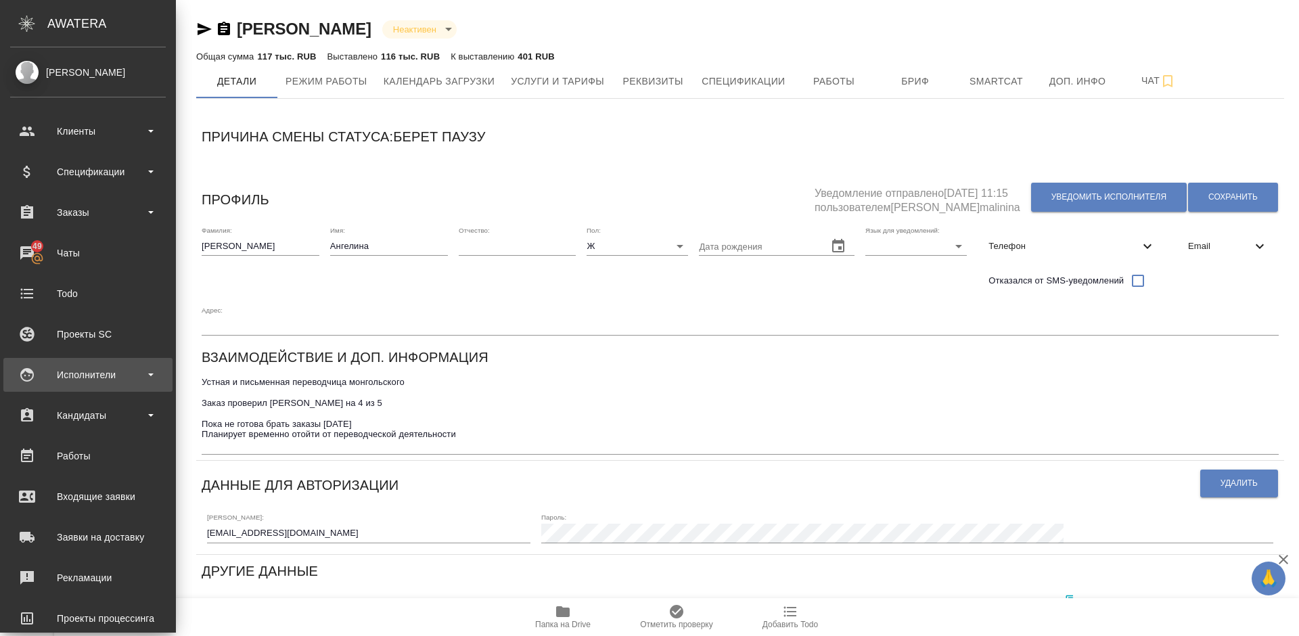
click at [98, 371] on div "Исполнители" at bounding box center [88, 375] width 156 height 20
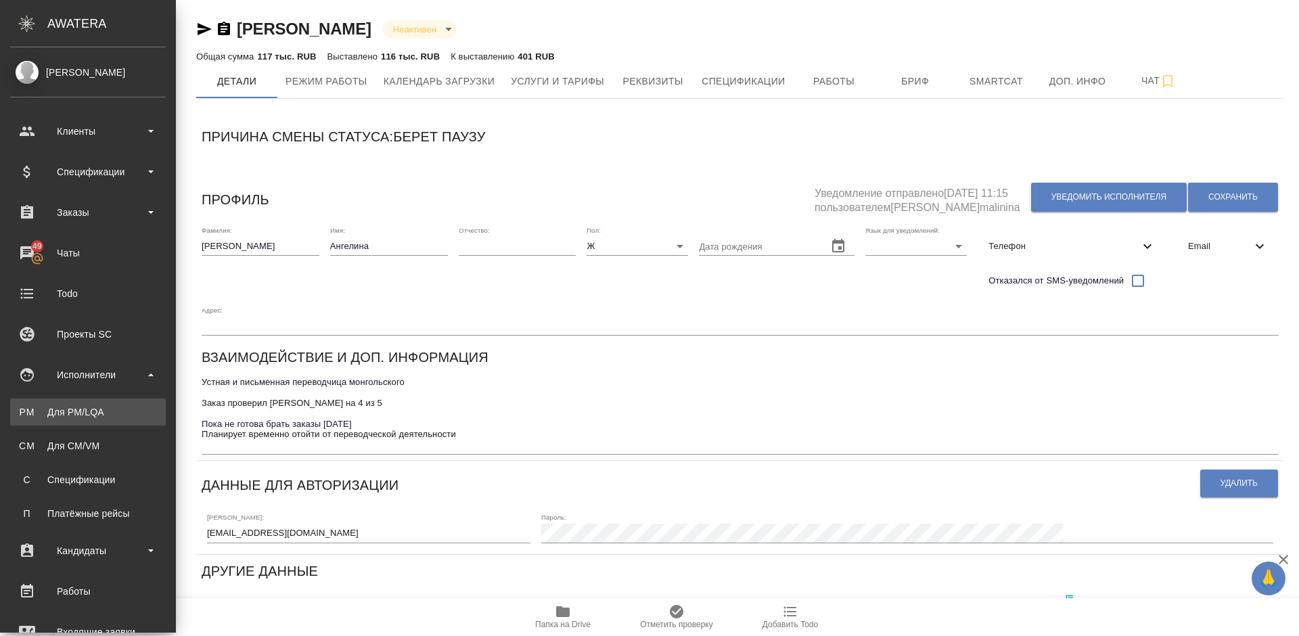
click at [114, 412] on div "Для PM/LQA" at bounding box center [88, 412] width 142 height 14
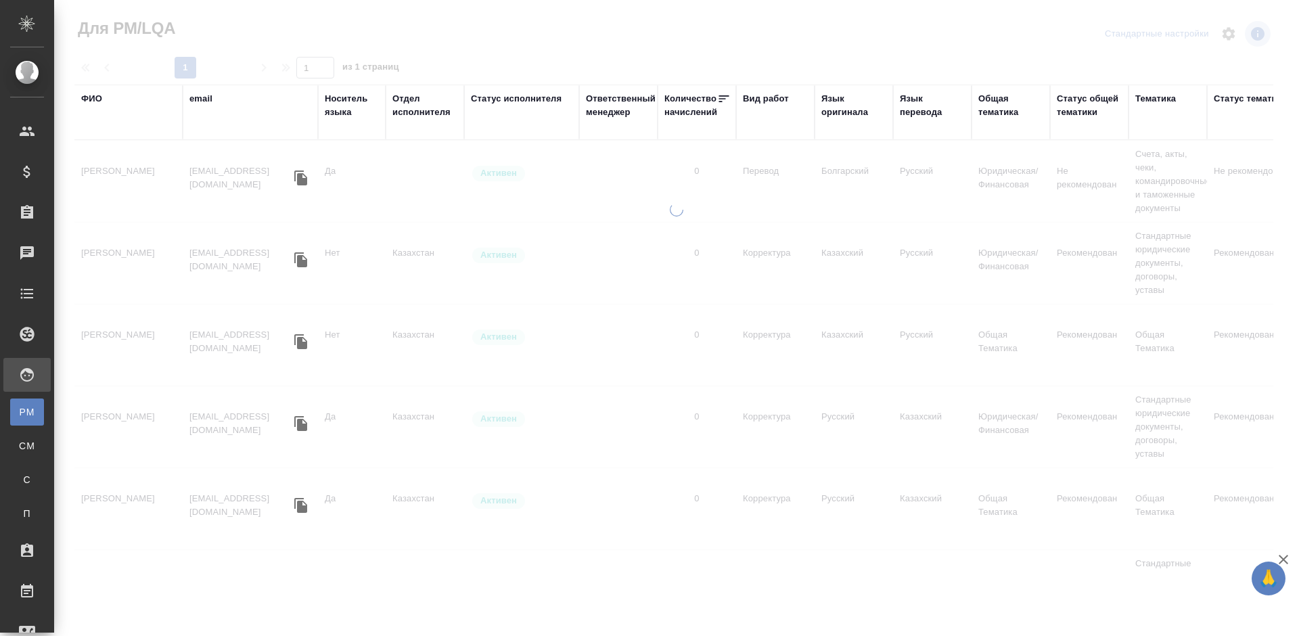
click at [97, 97] on div "ФИО" at bounding box center [91, 99] width 21 height 14
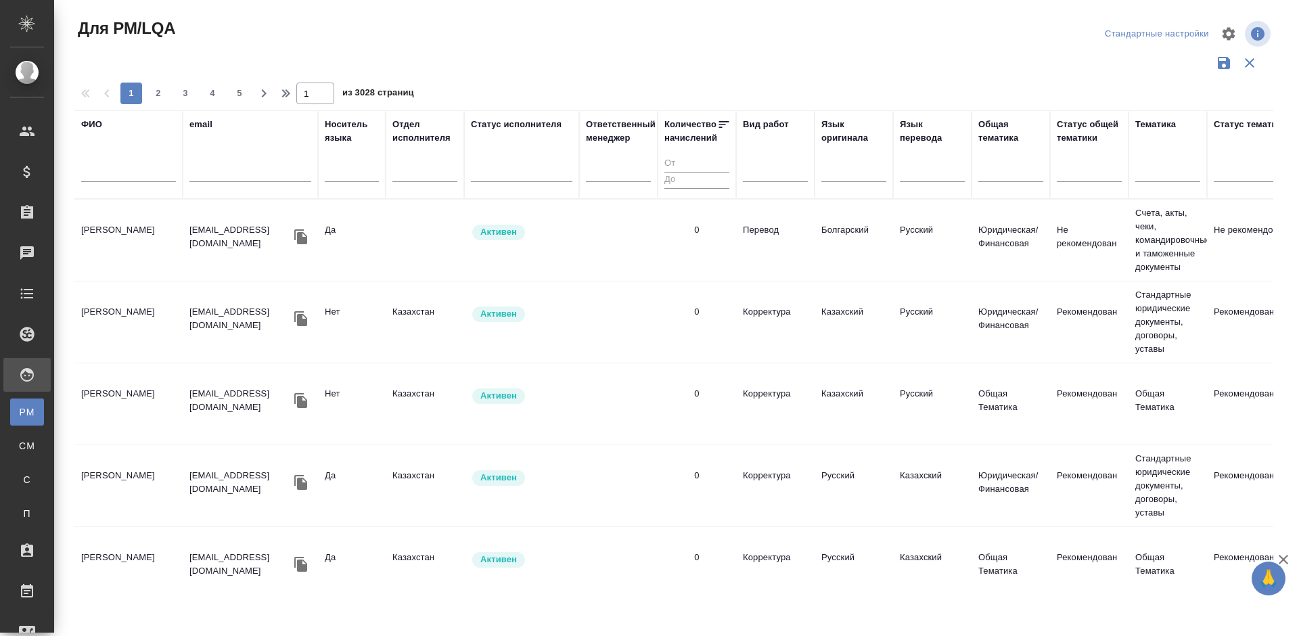
click at [152, 174] on input "text" at bounding box center [128, 173] width 95 height 17
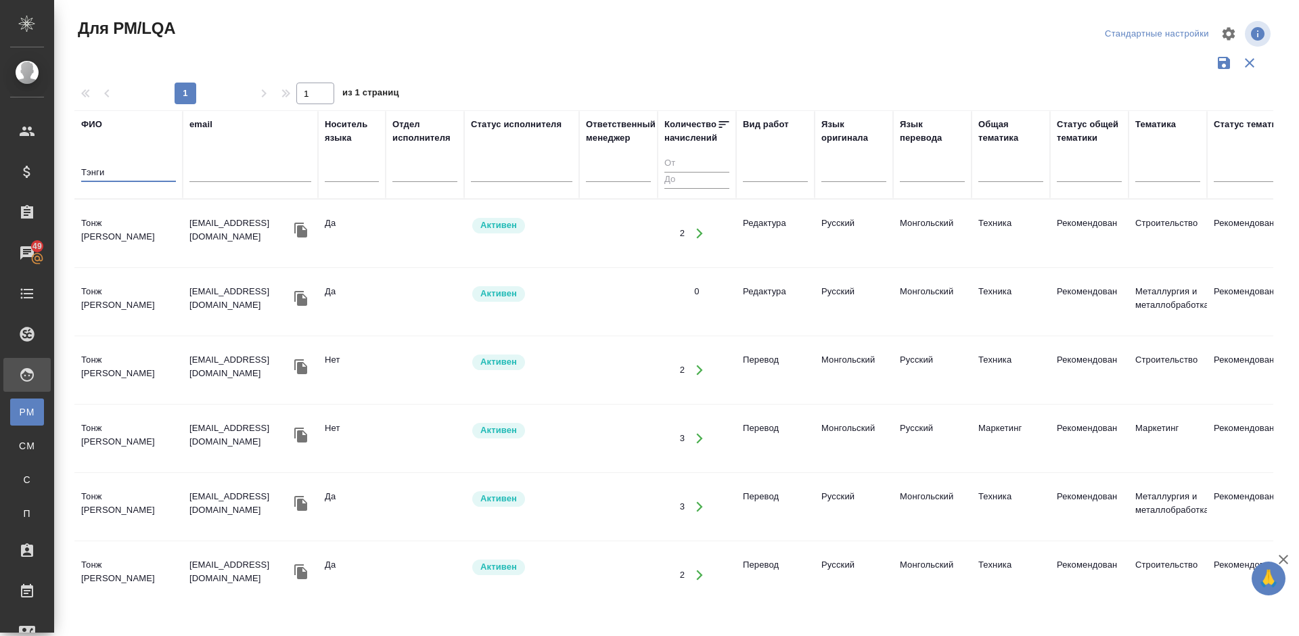
type input "Тэнги"
click at [145, 242] on td "Тонж [PERSON_NAME]" at bounding box center [128, 233] width 108 height 47
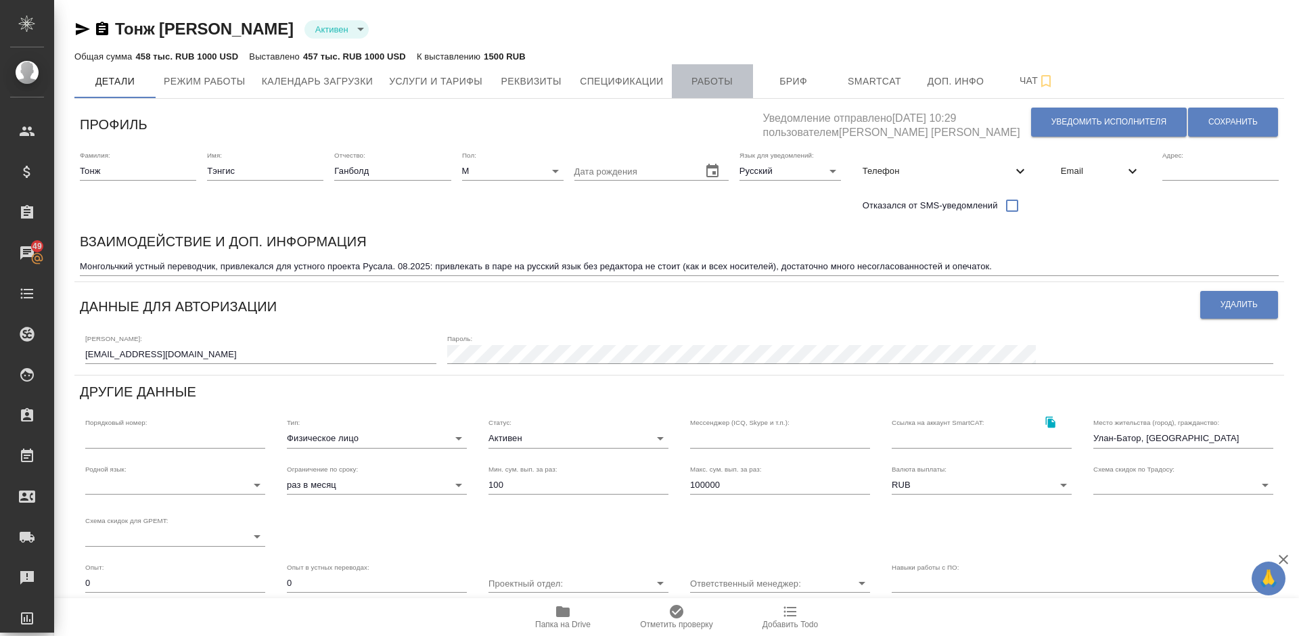
click at [711, 84] on span "Работы" at bounding box center [712, 81] width 65 height 17
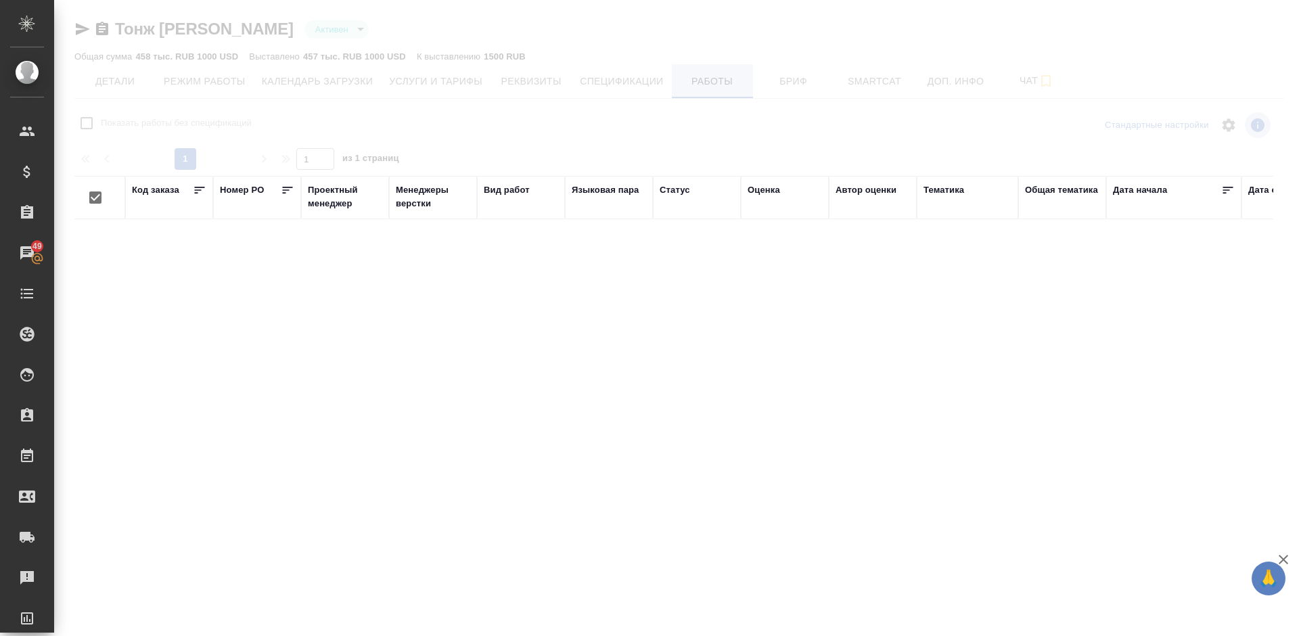
checkbox input "false"
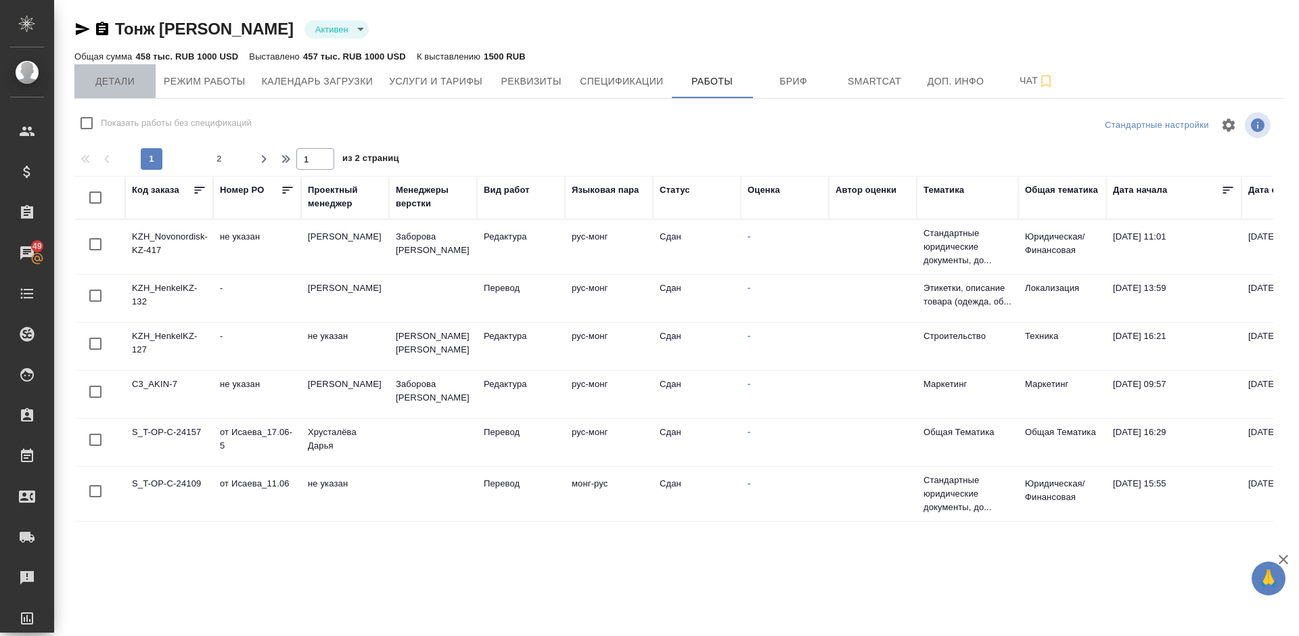
click at [122, 75] on span "Детали" at bounding box center [115, 81] width 65 height 17
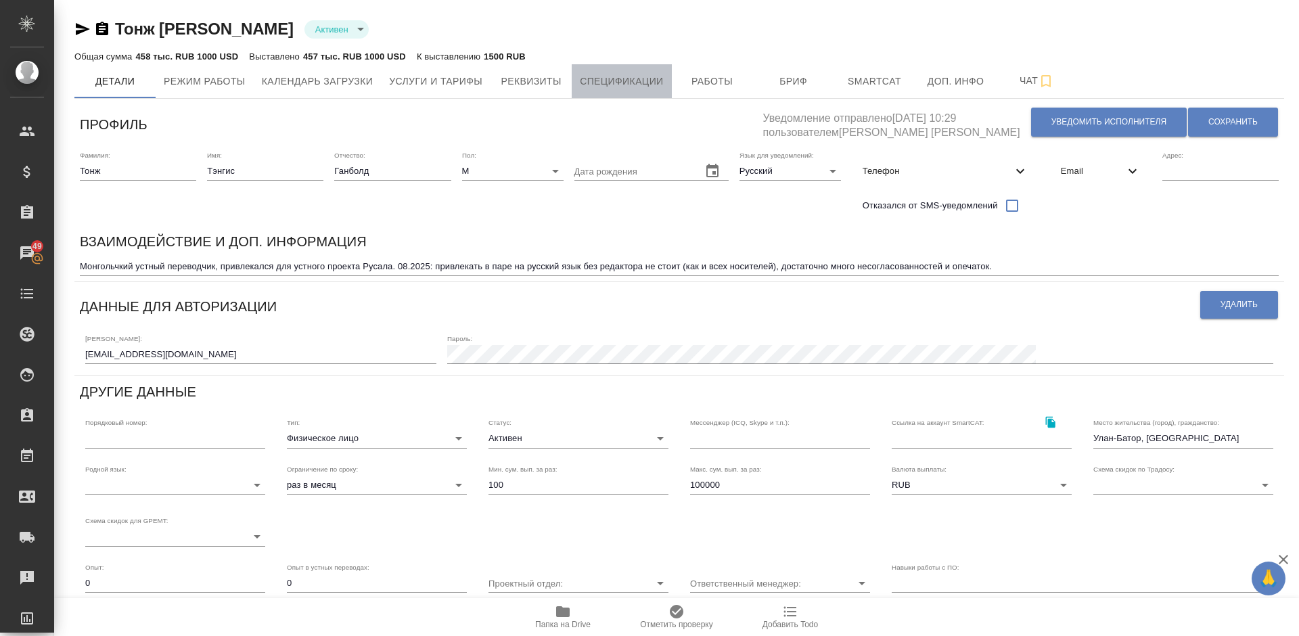
click at [653, 80] on span "Спецификации" at bounding box center [621, 81] width 83 height 17
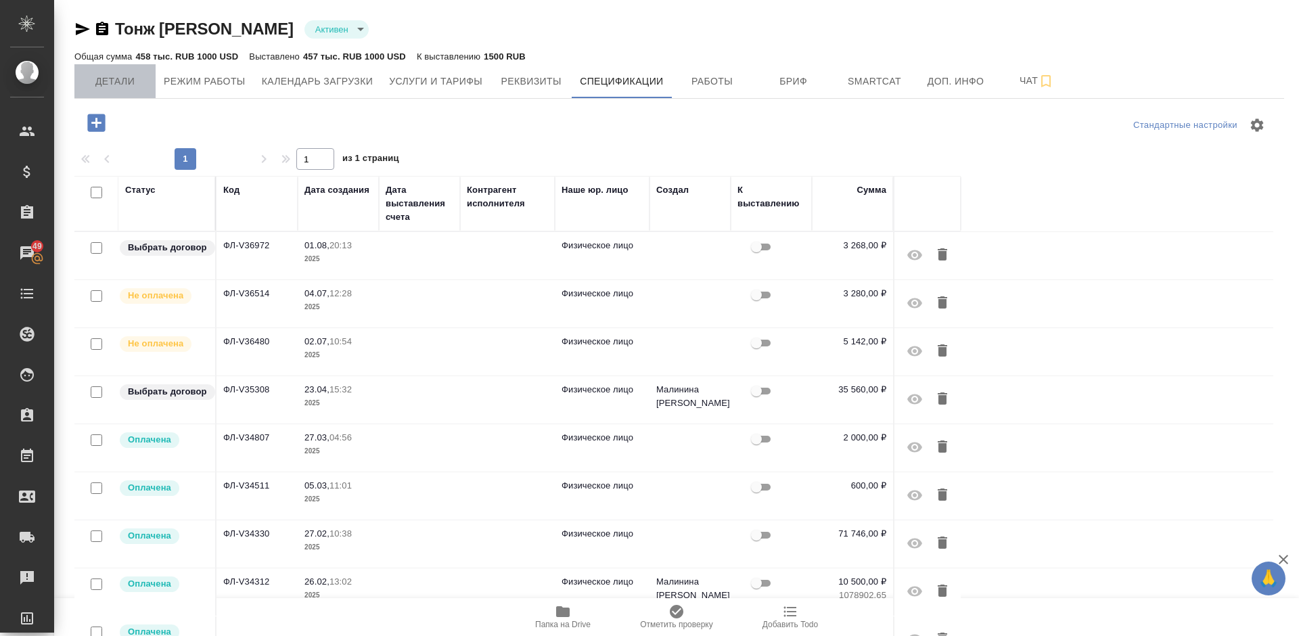
click at [131, 88] on span "Детали" at bounding box center [115, 81] width 65 height 17
